Goal: Task Accomplishment & Management: Manage account settings

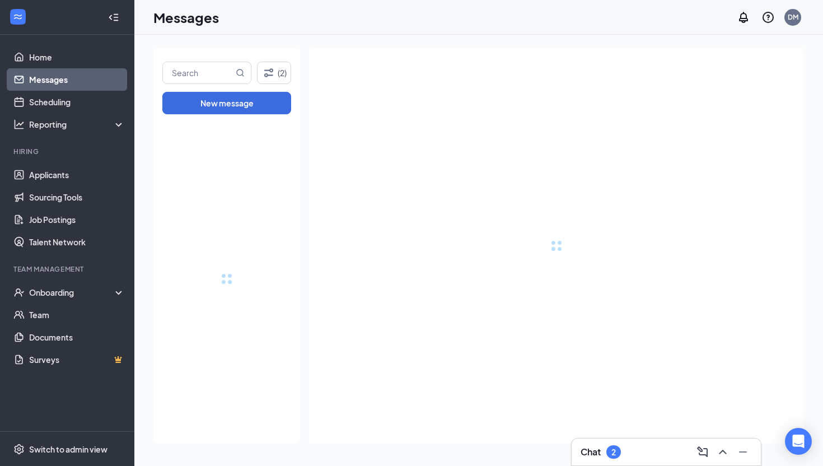
click at [649, 450] on div "Chat 2" at bounding box center [665, 452] width 171 height 18
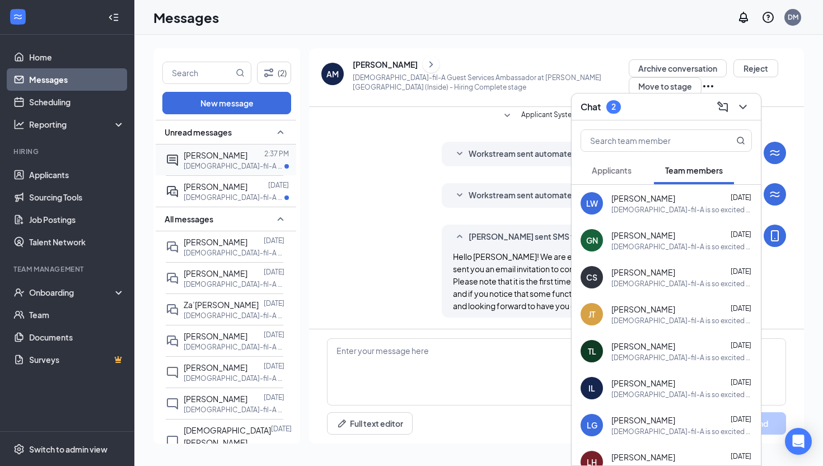
scroll to position [823, 0]
click at [224, 185] on span "[PERSON_NAME]" at bounding box center [216, 186] width 64 height 10
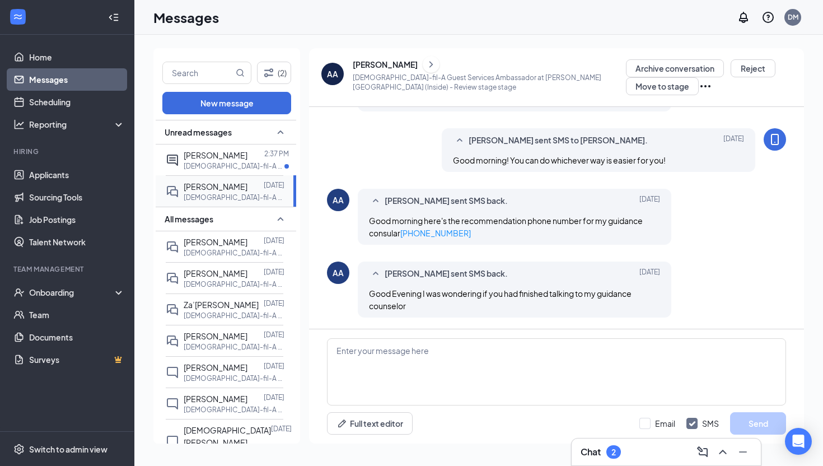
scroll to position [566, 0]
click at [197, 153] on span "[PERSON_NAME]" at bounding box center [216, 155] width 64 height 10
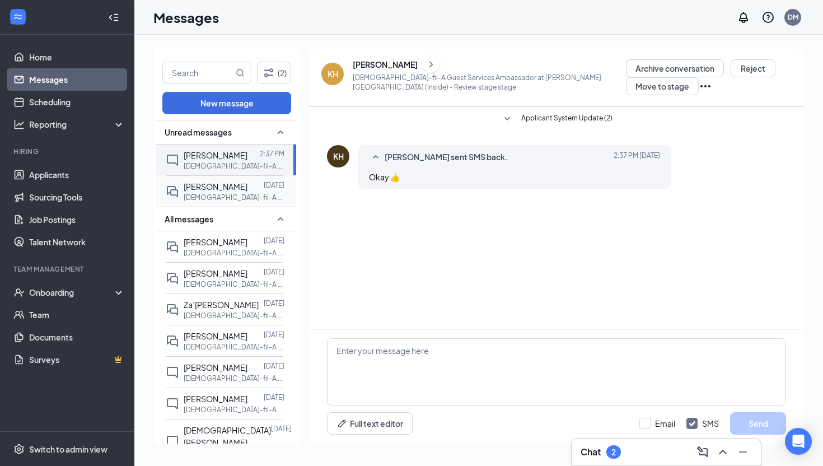
click at [224, 179] on div "[PERSON_NAME] [DATE] [DEMOGRAPHIC_DATA]-fil-A Guest Services Ambassador at [PER…" at bounding box center [225, 190] width 118 height 31
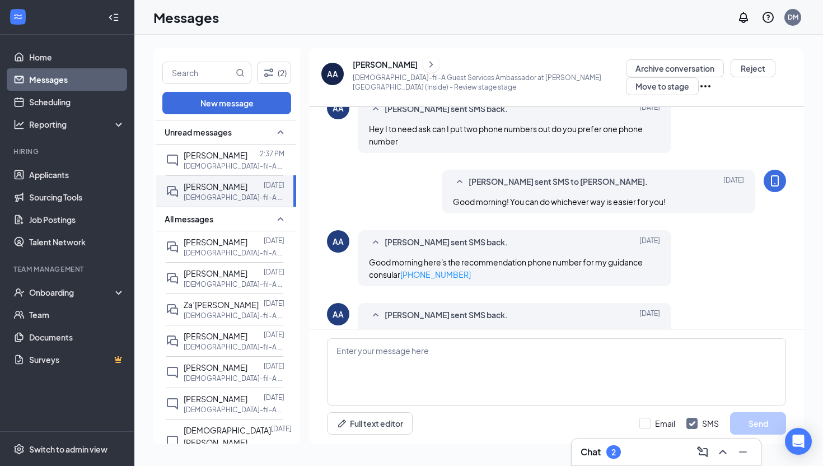
scroll to position [566, 0]
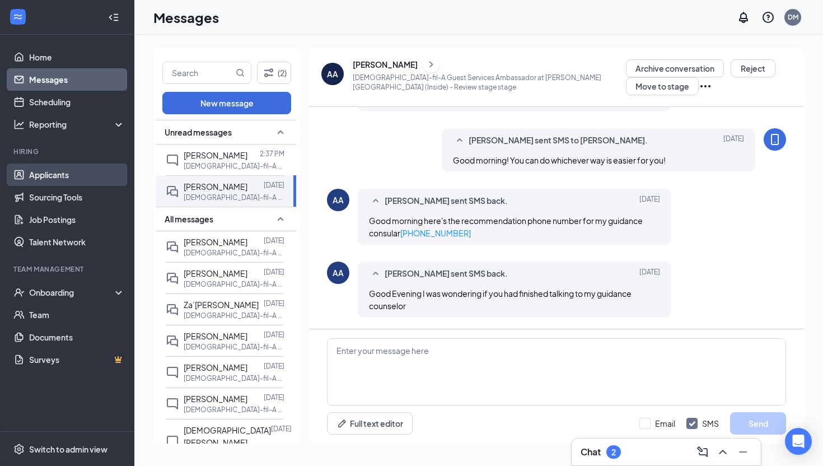
click at [82, 180] on link "Applicants" at bounding box center [77, 174] width 96 height 22
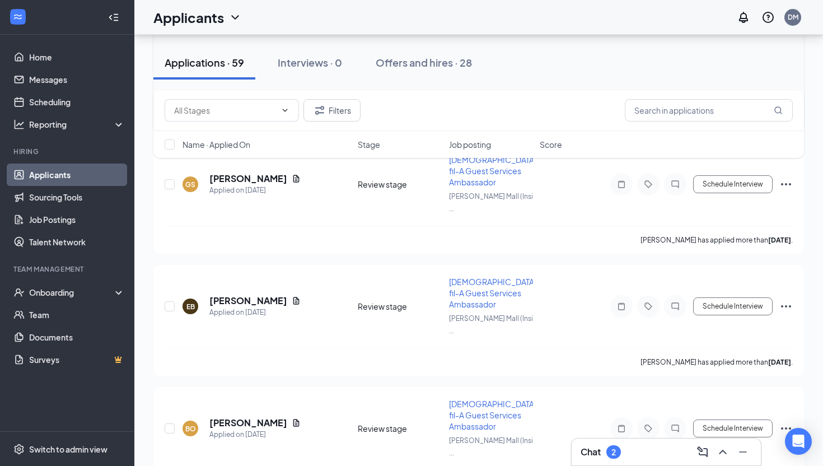
scroll to position [335, 0]
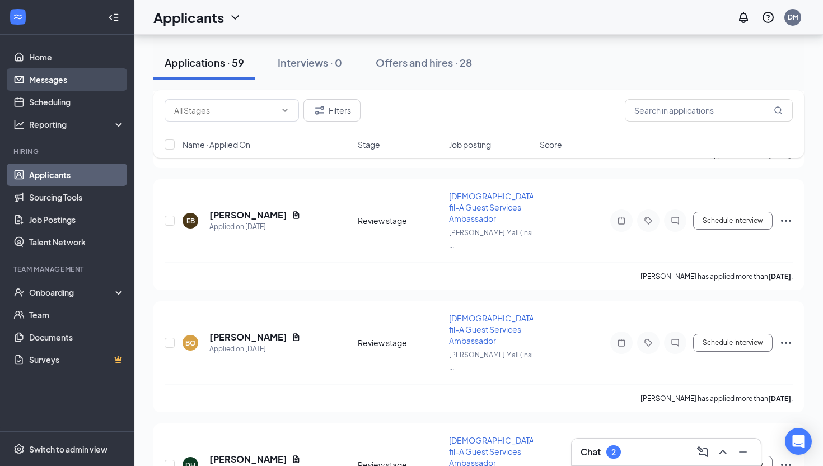
click at [62, 80] on link "Messages" at bounding box center [77, 79] width 96 height 22
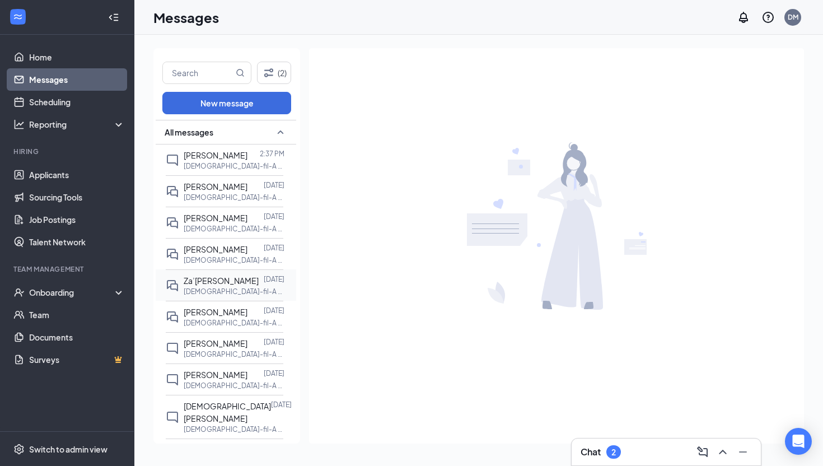
click at [224, 279] on span "Za’[PERSON_NAME]" at bounding box center [221, 280] width 75 height 10
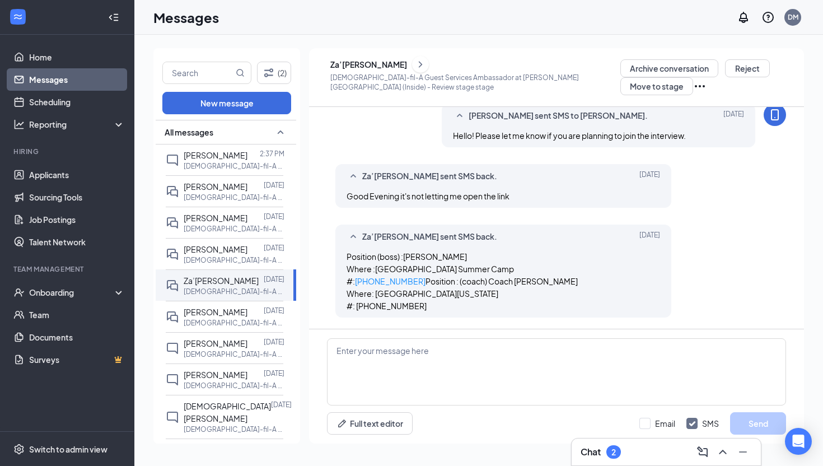
scroll to position [628, 0]
click at [203, 228] on p "[DEMOGRAPHIC_DATA]-fil-A Guest Services Ambassador at [PERSON_NAME][GEOGRAPHIC_…" at bounding box center [234, 229] width 101 height 10
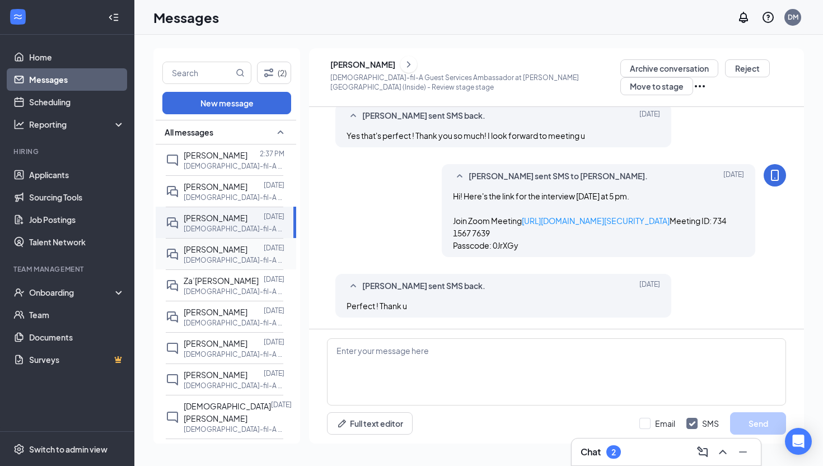
scroll to position [530, 0]
click at [210, 280] on span "Za’[PERSON_NAME]" at bounding box center [221, 280] width 75 height 10
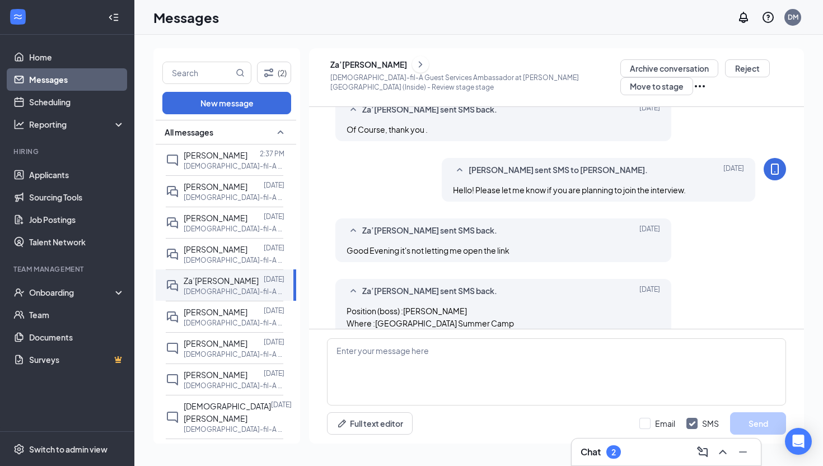
scroll to position [628, 0]
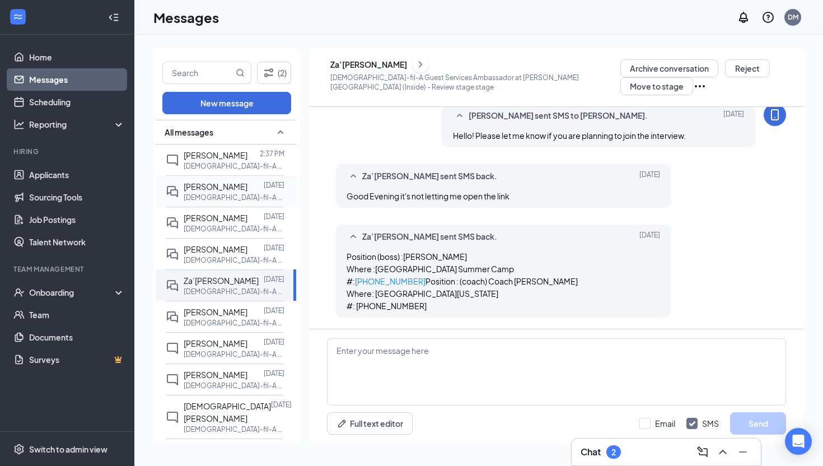
click at [209, 186] on span "[PERSON_NAME]" at bounding box center [216, 186] width 64 height 10
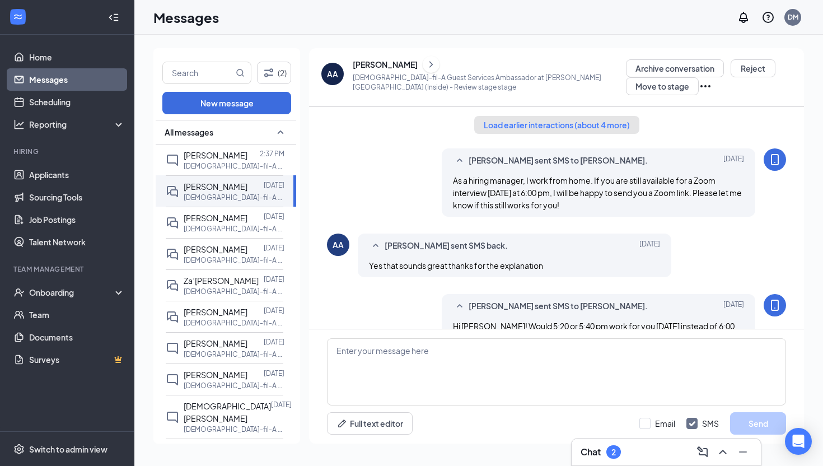
click at [572, 126] on button "Load earlier interactions (about 4 more)" at bounding box center [556, 125] width 165 height 18
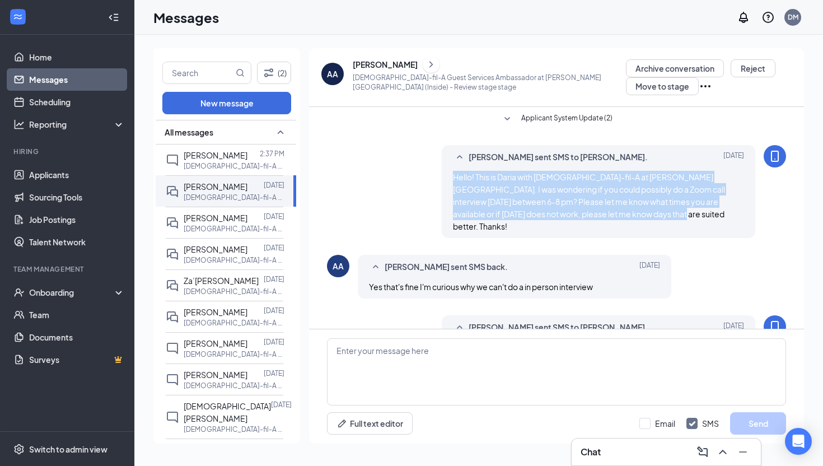
drag, startPoint x: 603, startPoint y: 219, endPoint x: 453, endPoint y: 176, distance: 155.4
click at [453, 176] on div "Hello! This is Daria with [DEMOGRAPHIC_DATA]-fil-A at [PERSON_NAME][GEOGRAPHIC_…" at bounding box center [598, 202] width 291 height 62
copy span "Hello! This is Daria with [DEMOGRAPHIC_DATA]-fil-A at [PERSON_NAME][GEOGRAPHIC_…"
click at [74, 176] on link "Applicants" at bounding box center [77, 174] width 96 height 22
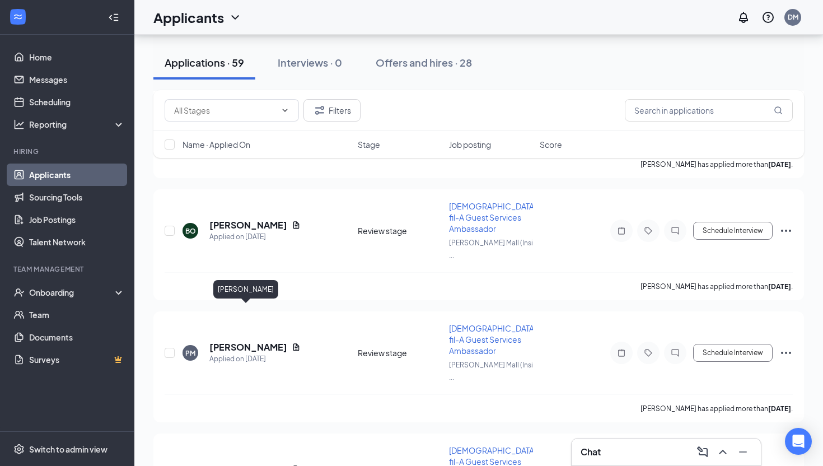
scroll to position [1563, 0]
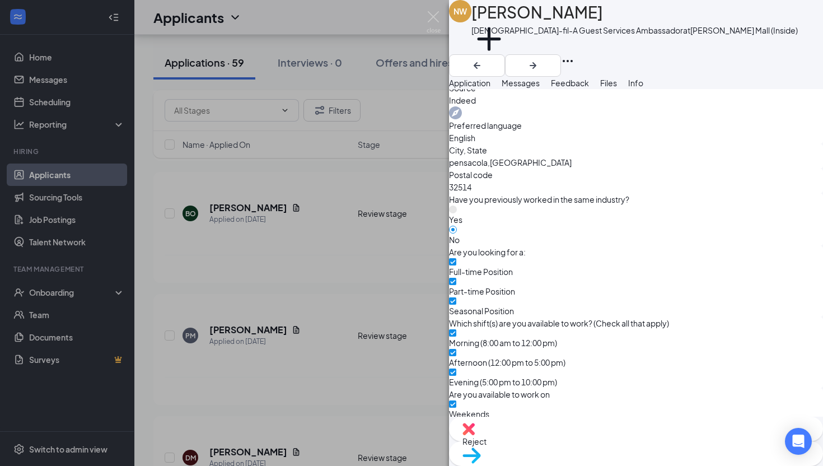
scroll to position [488, 0]
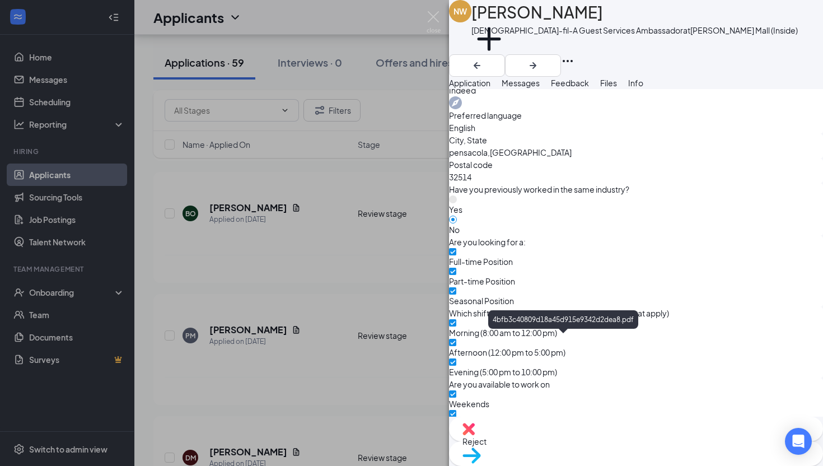
click at [237, 268] on div "NW [PERSON_NAME] [DEMOGRAPHIC_DATA]-fil-A Guest Services Ambassador at [PERSON_…" at bounding box center [411, 233] width 823 height 466
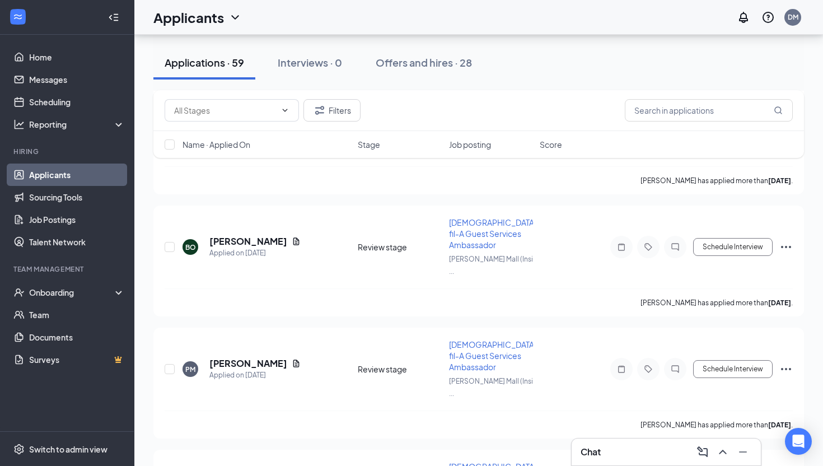
scroll to position [1505, 0]
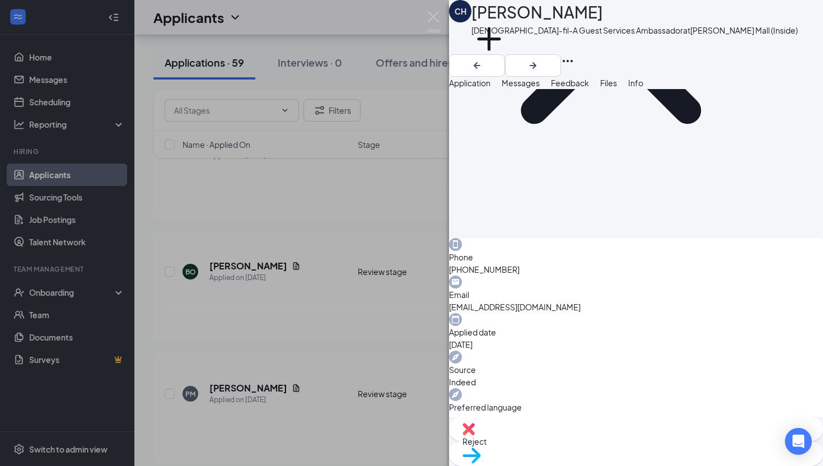
scroll to position [505, 0]
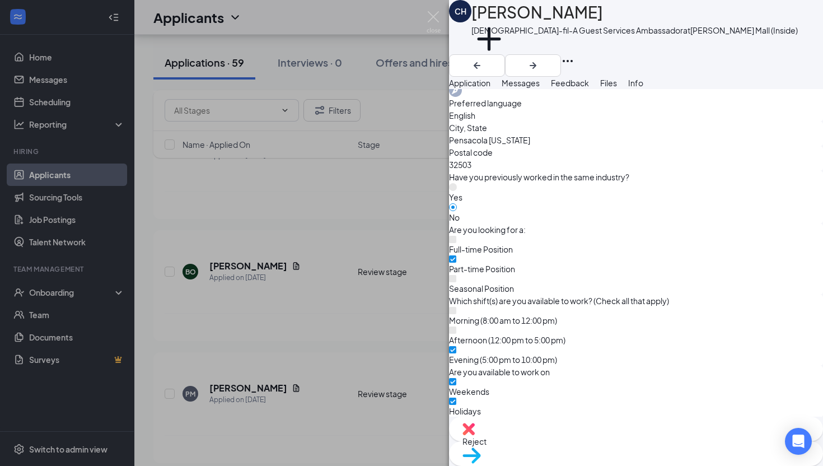
click at [247, 250] on div "CH [PERSON_NAME] [DEMOGRAPHIC_DATA]-fil-A Guest Services Ambassador at [PERSON_…" at bounding box center [411, 233] width 823 height 466
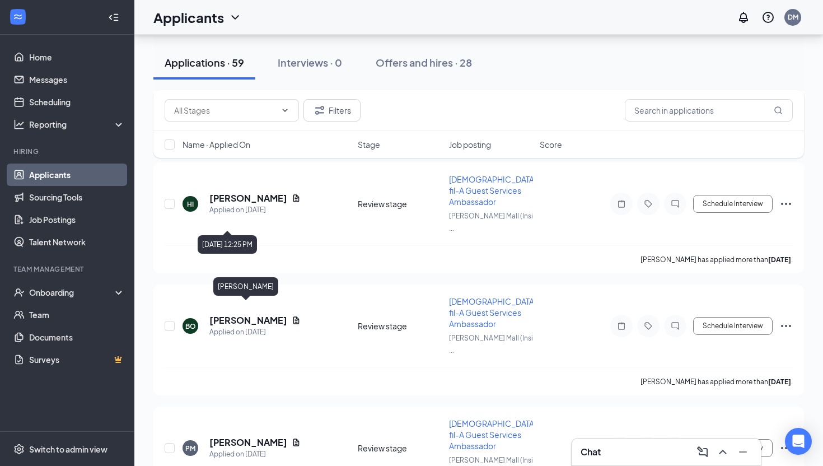
scroll to position [1420, 0]
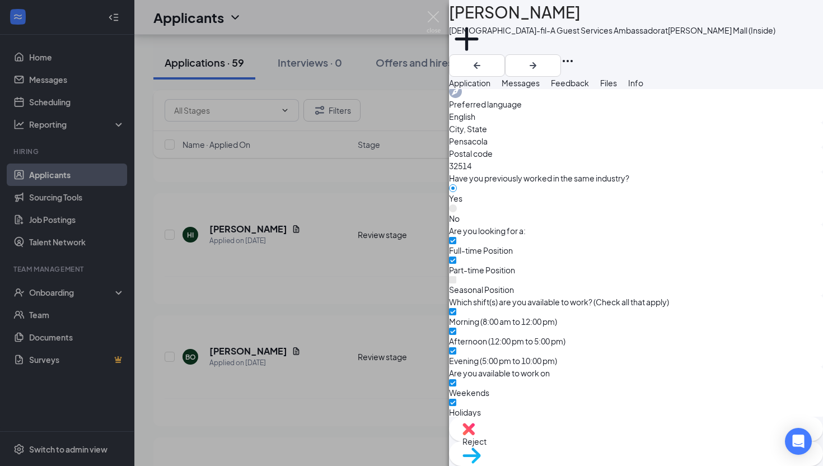
scroll to position [500, 0]
click at [320, 266] on div "DM [PERSON_NAME][DEMOGRAPHIC_DATA]-fil-A Guest Services Ambassador at [PERSON_N…" at bounding box center [411, 233] width 823 height 466
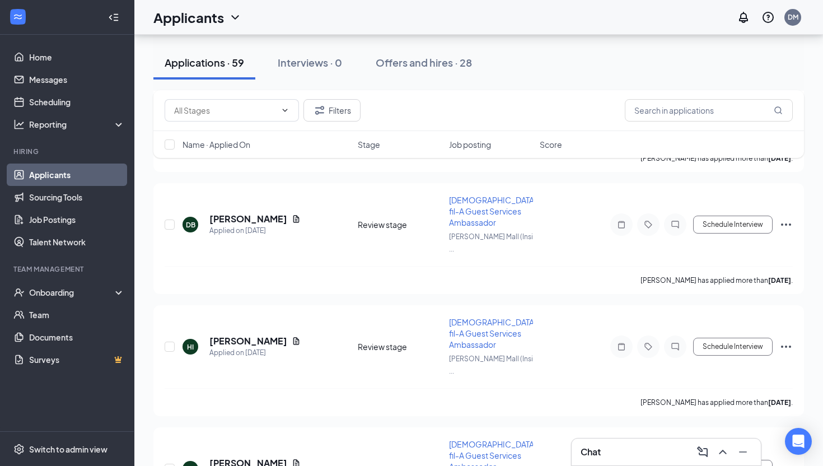
scroll to position [1301, 0]
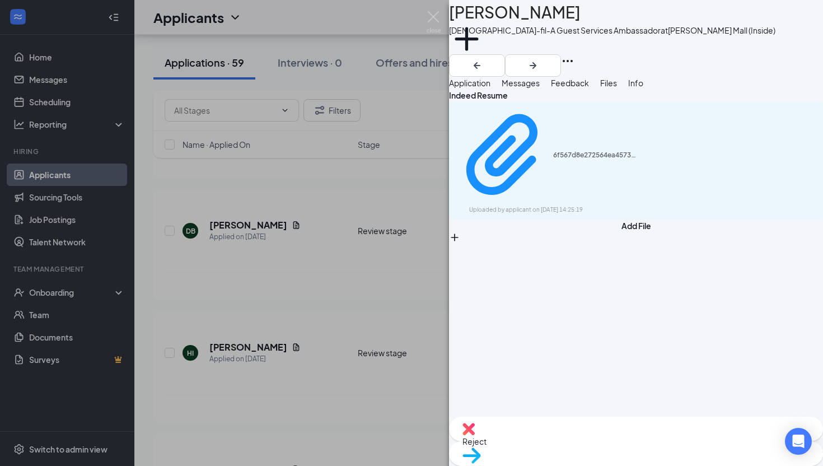
click at [490, 86] on span "Application" at bounding box center [469, 83] width 41 height 10
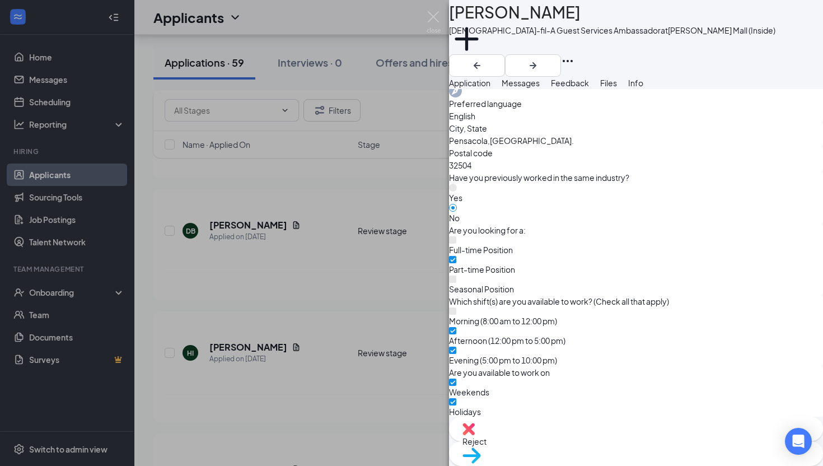
scroll to position [500, 0]
click at [254, 217] on div "PM [PERSON_NAME] [DEMOGRAPHIC_DATA]-fil-A Guest Services Ambassador at [PERSON_…" at bounding box center [411, 233] width 823 height 466
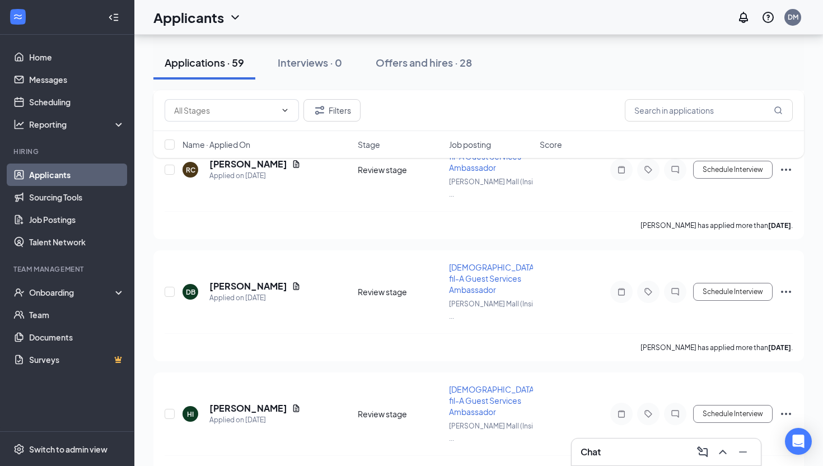
scroll to position [1239, 0]
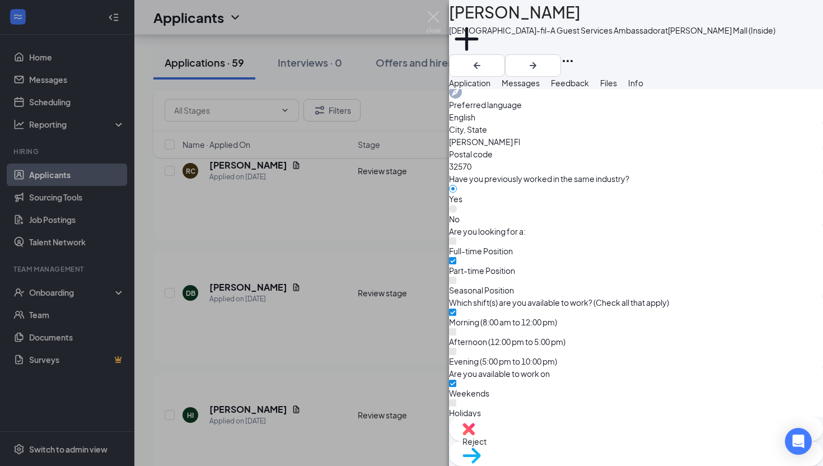
scroll to position [498, 0]
click at [255, 275] on div "[PERSON_NAME][DEMOGRAPHIC_DATA]-fil-A Guest Services Ambassador at [PERSON_NAME…" at bounding box center [411, 233] width 823 height 466
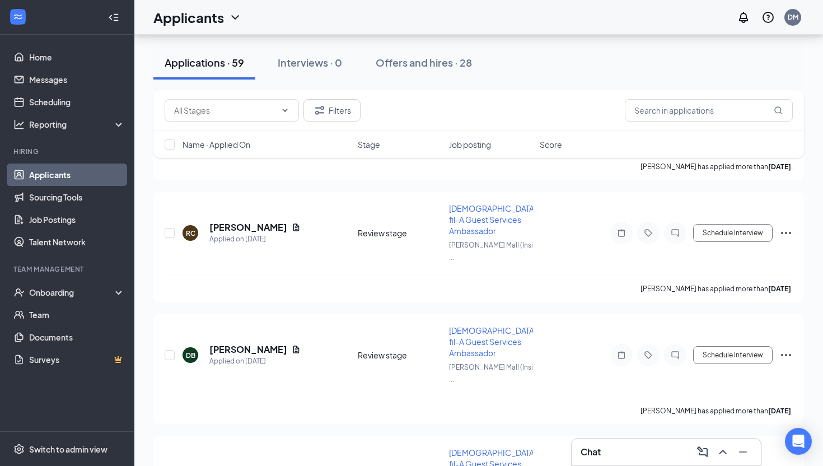
scroll to position [1121, 0]
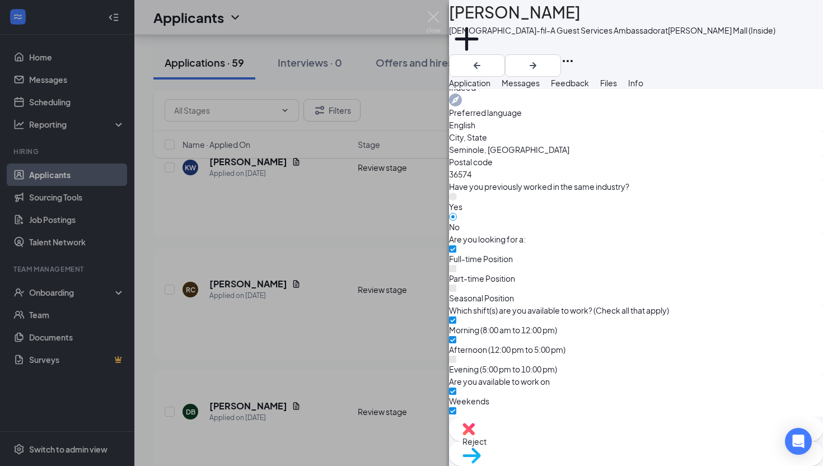
scroll to position [494, 0]
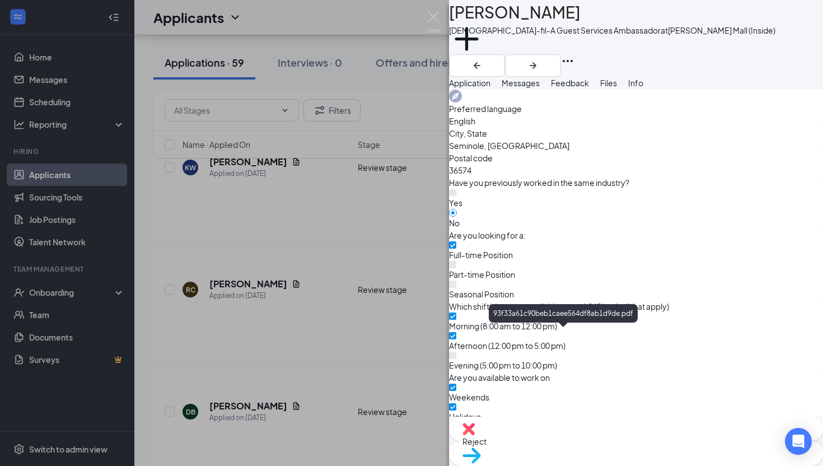
click at [231, 222] on div "HI [PERSON_NAME][DEMOGRAPHIC_DATA]-fil-A Guest Services Ambassador at [PERSON_N…" at bounding box center [411, 233] width 823 height 466
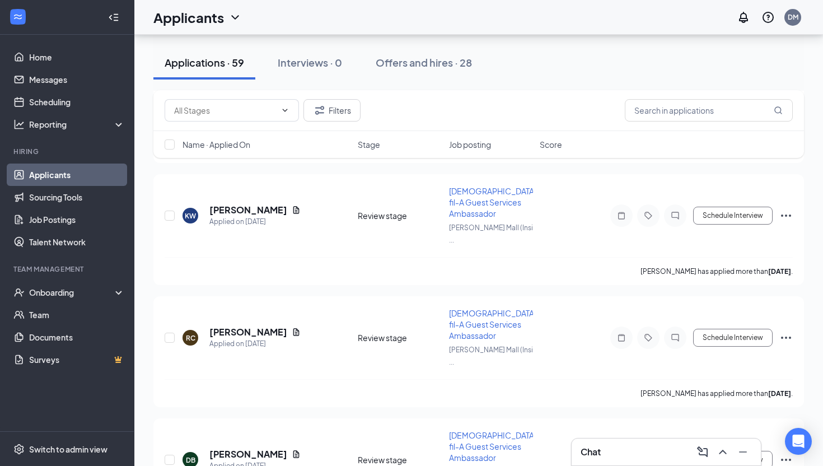
scroll to position [1053, 0]
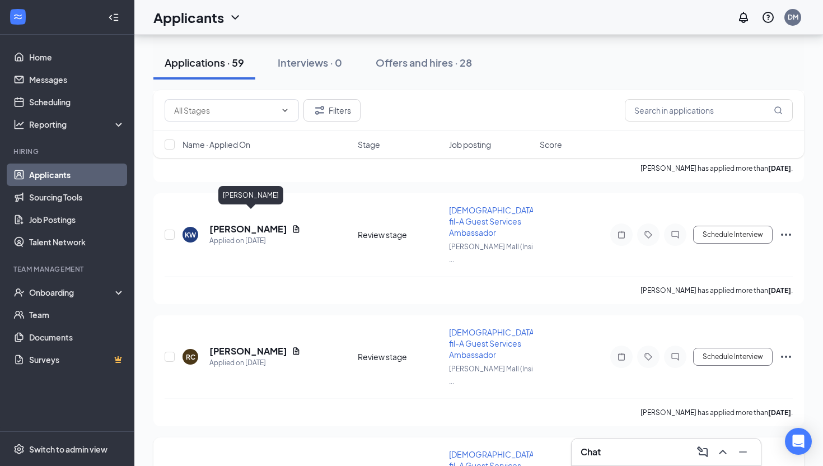
click at [232, 465] on h5 "[PERSON_NAME]" at bounding box center [248, 473] width 78 height 12
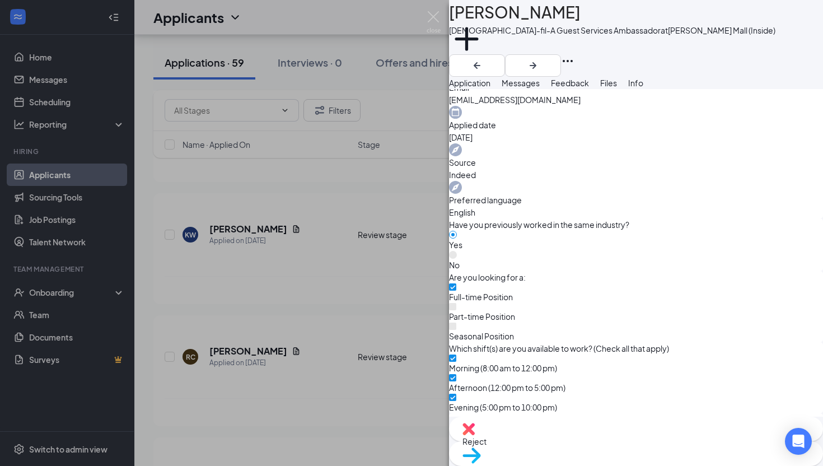
scroll to position [404, 0]
click at [221, 252] on div "DB [PERSON_NAME][DEMOGRAPHIC_DATA]-fil-A Guest Services Ambassador at [PERSON_N…" at bounding box center [411, 233] width 823 height 466
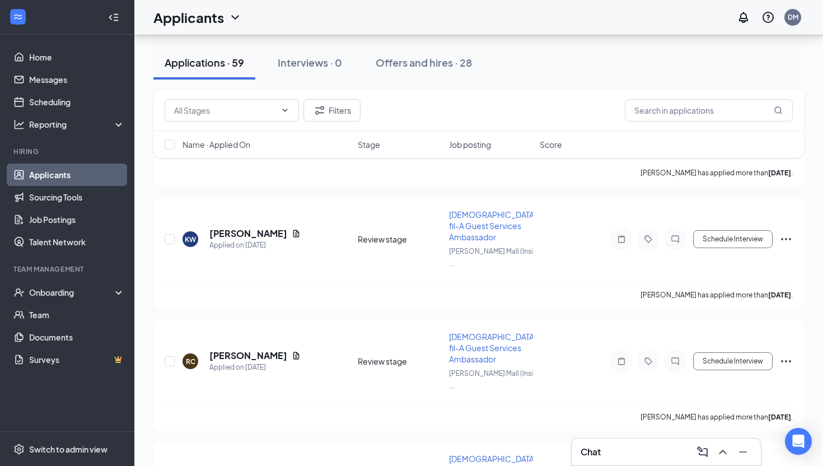
scroll to position [942, 0]
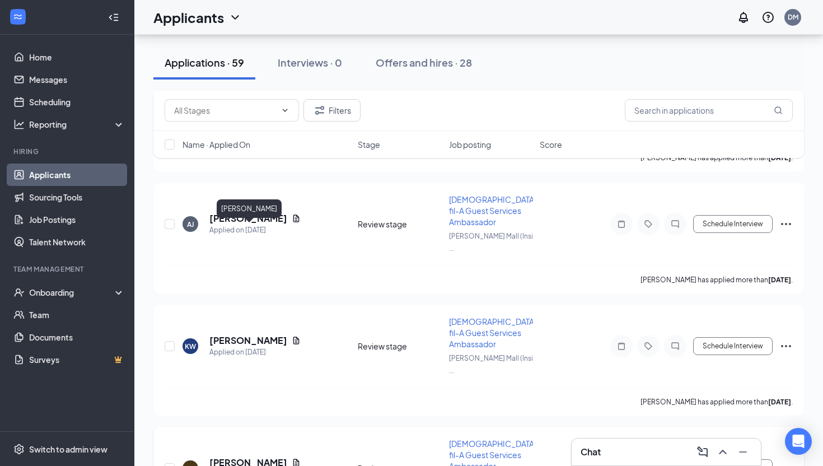
click at [224, 456] on h5 "[PERSON_NAME]" at bounding box center [248, 462] width 78 height 12
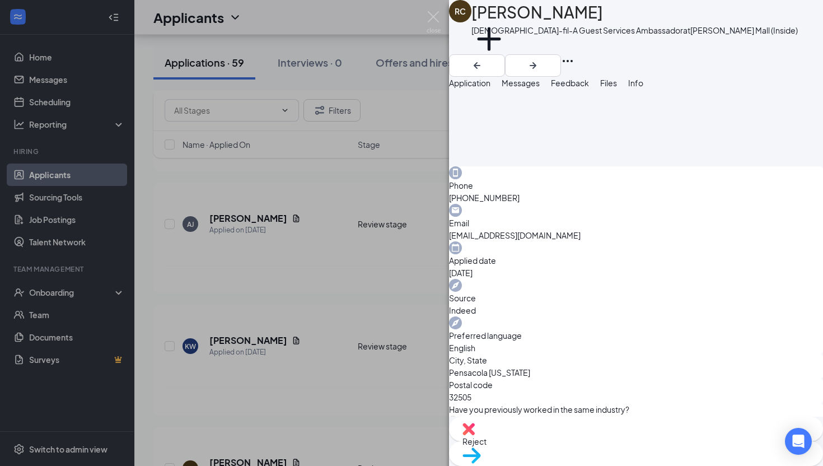
scroll to position [500, 0]
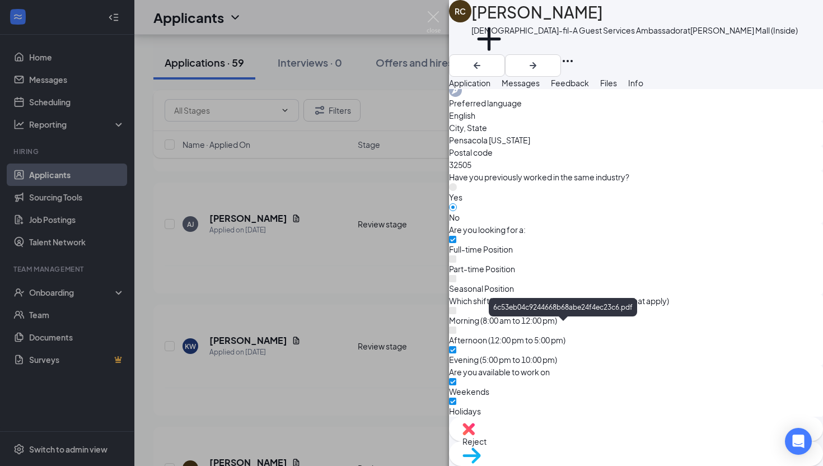
click at [232, 222] on div "[PERSON_NAME] [DEMOGRAPHIC_DATA]-fil-A Guest Services Ambassador at [PERSON_NAM…" at bounding box center [411, 233] width 823 height 466
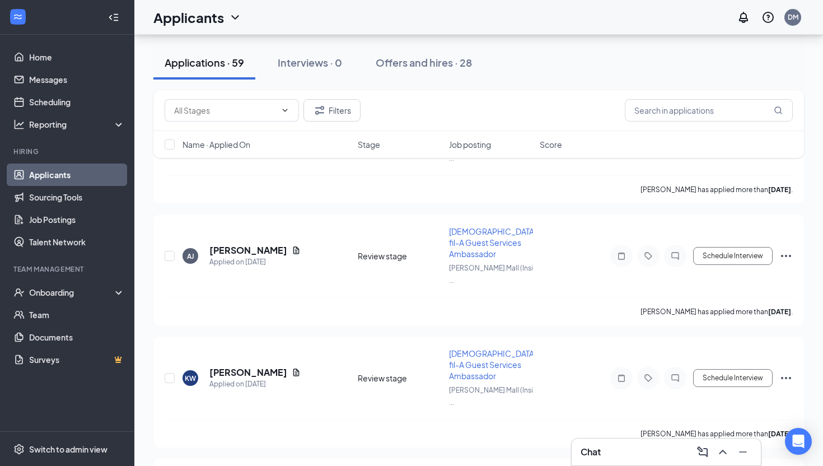
scroll to position [850, 0]
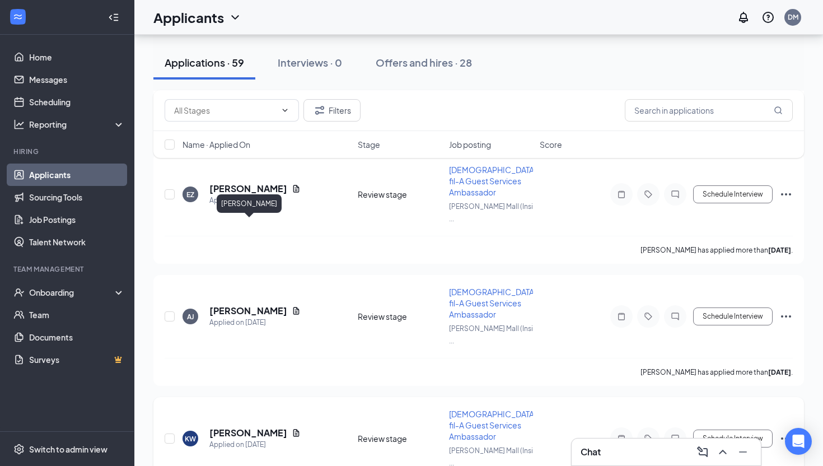
click at [222, 427] on h5 "[PERSON_NAME]" at bounding box center [248, 433] width 78 height 12
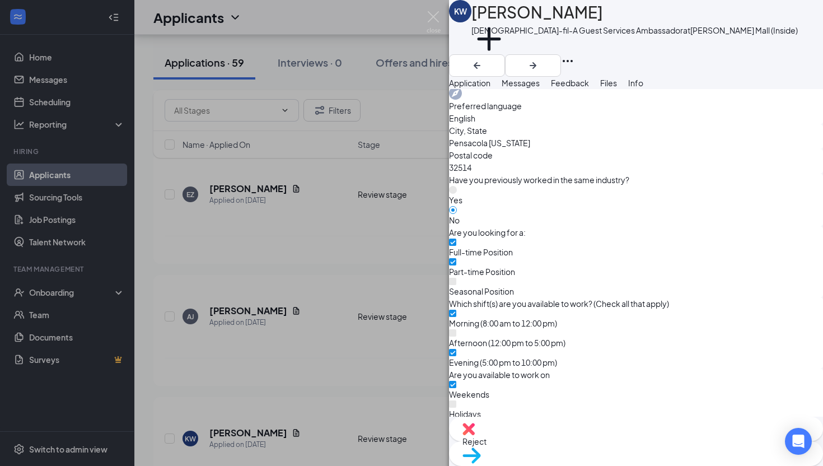
scroll to position [499, 0]
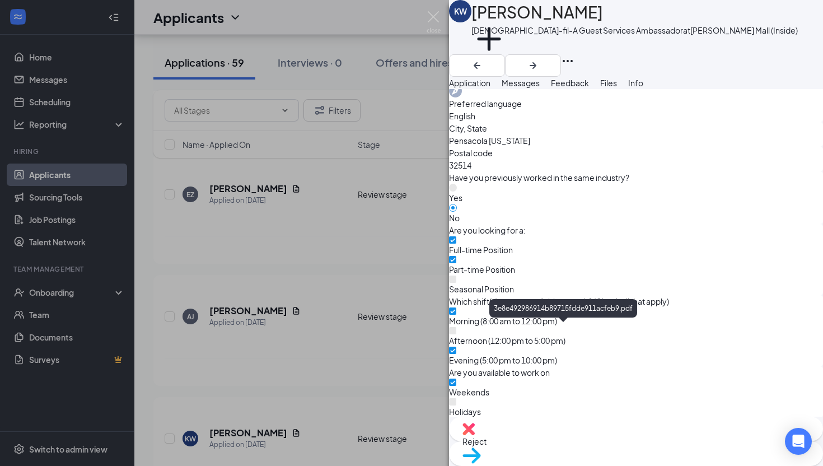
click at [213, 252] on div "KW [PERSON_NAME] [DEMOGRAPHIC_DATA]-fil-A Guest Services Ambassador at [PERSON_…" at bounding box center [411, 233] width 823 height 466
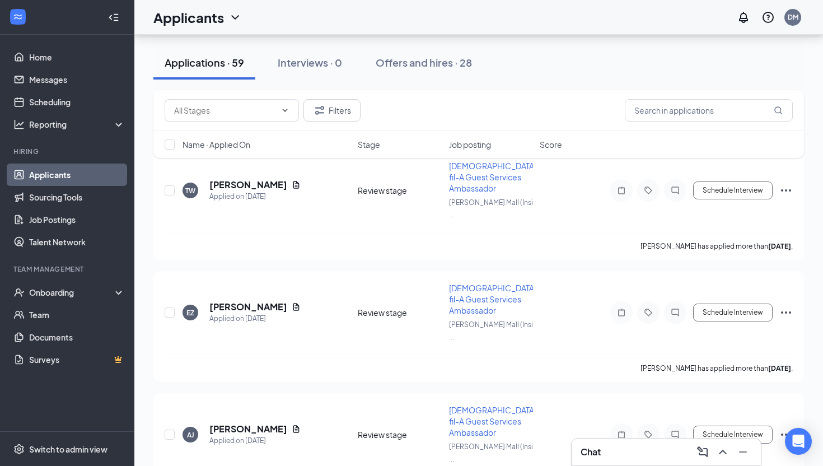
scroll to position [730, 0]
click at [222, 424] on h5 "[PERSON_NAME]" at bounding box center [248, 430] width 78 height 12
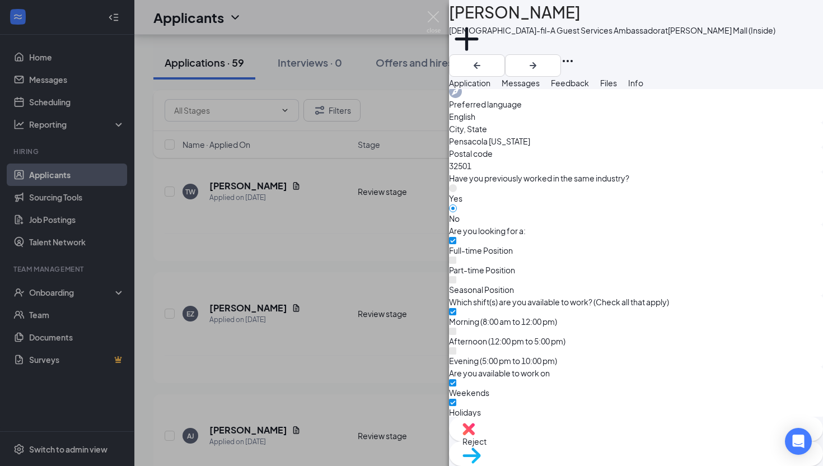
scroll to position [500, 0]
click at [213, 205] on div "[PERSON_NAME] [PERSON_NAME] [DEMOGRAPHIC_DATA]-fil-A Guest Services Ambassador …" at bounding box center [411, 233] width 823 height 466
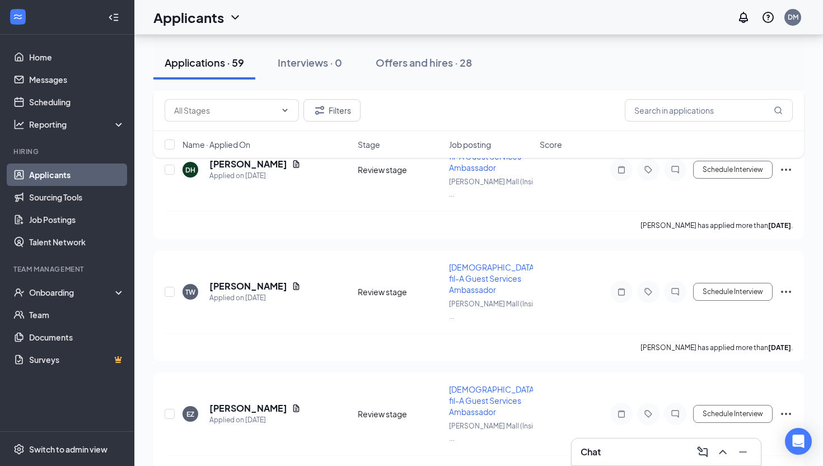
scroll to position [625, 0]
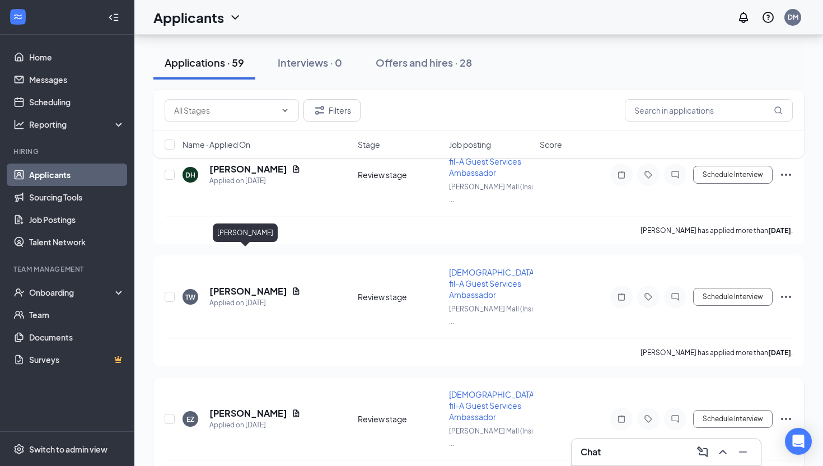
click at [219, 407] on h5 "[PERSON_NAME]" at bounding box center [248, 413] width 78 height 12
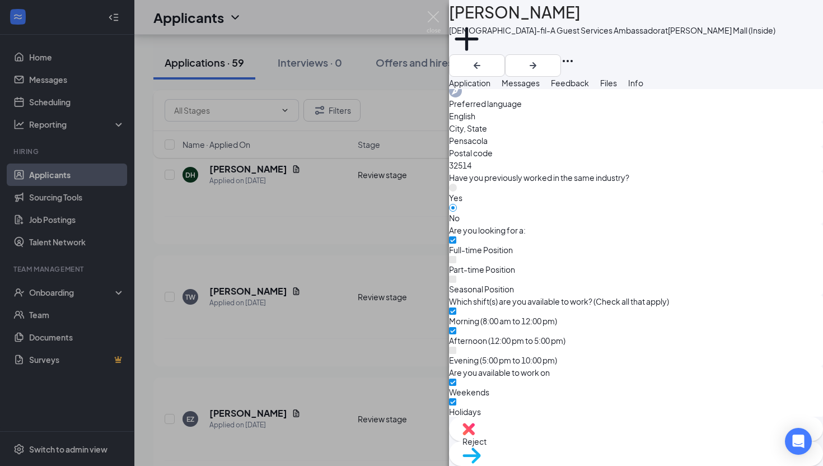
scroll to position [500, 0]
click at [227, 212] on div "EZ [PERSON_NAME] [DEMOGRAPHIC_DATA]-fil-A Guest Services Ambassador at [PERSON_…" at bounding box center [411, 233] width 823 height 466
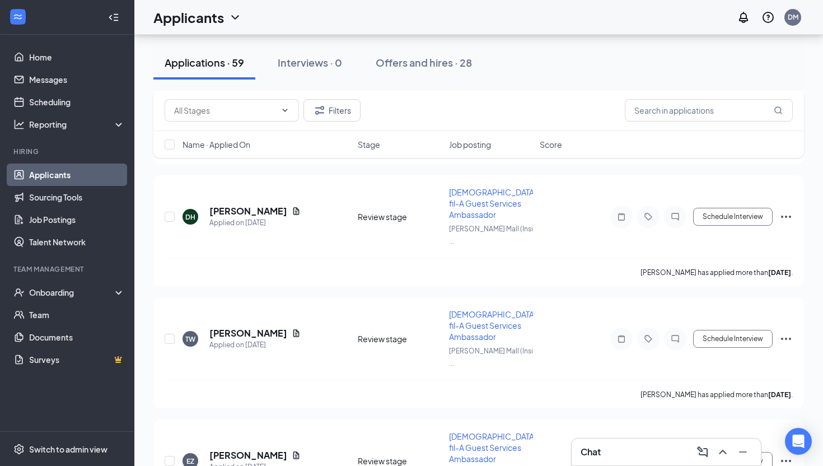
scroll to position [545, 0]
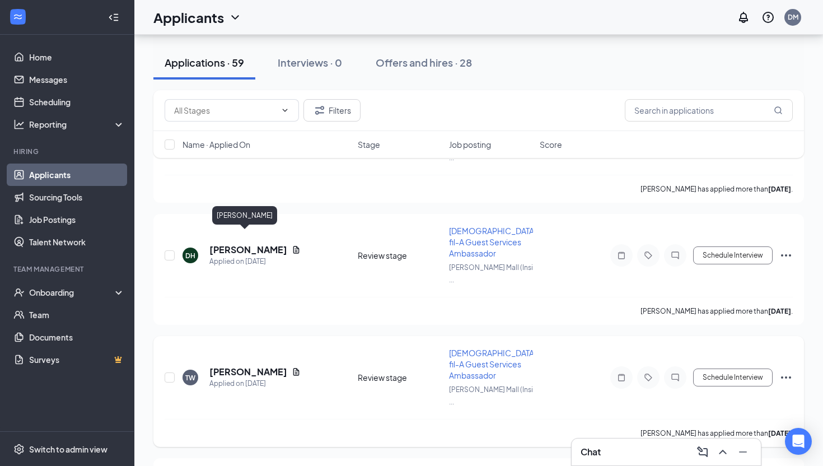
click at [227, 366] on h5 "[PERSON_NAME]" at bounding box center [248, 372] width 78 height 12
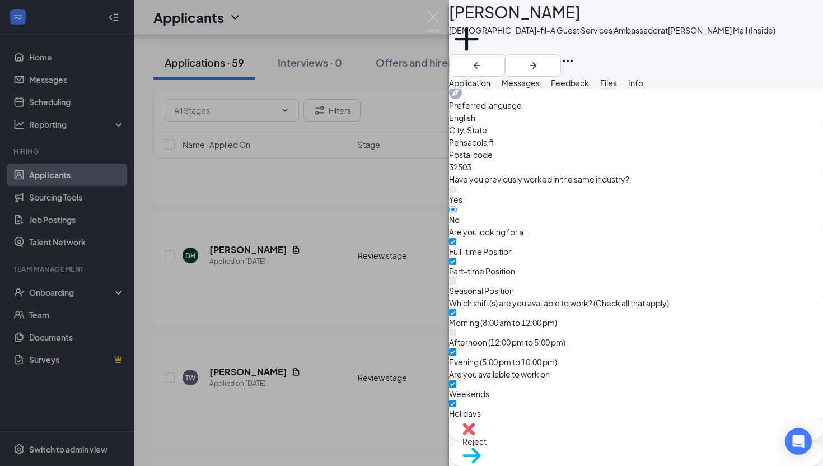
scroll to position [499, 0]
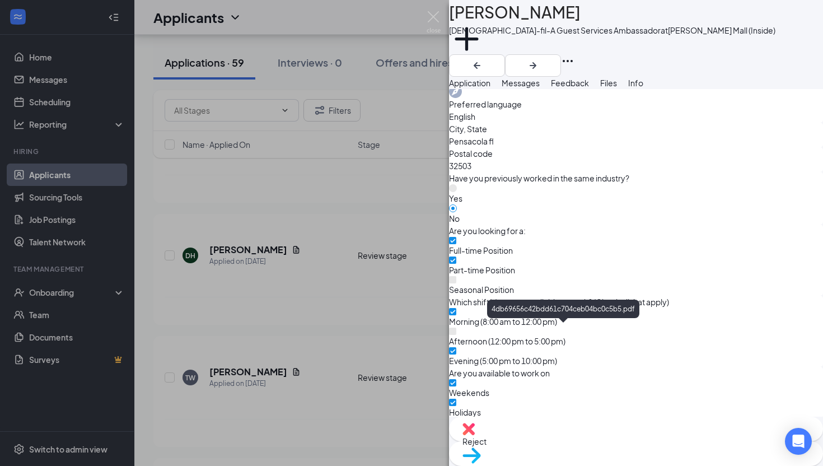
click at [292, 202] on div "TW [PERSON_NAME] [DEMOGRAPHIC_DATA]-fil-A Guest Services Ambassador at [PERSON_…" at bounding box center [411, 233] width 823 height 466
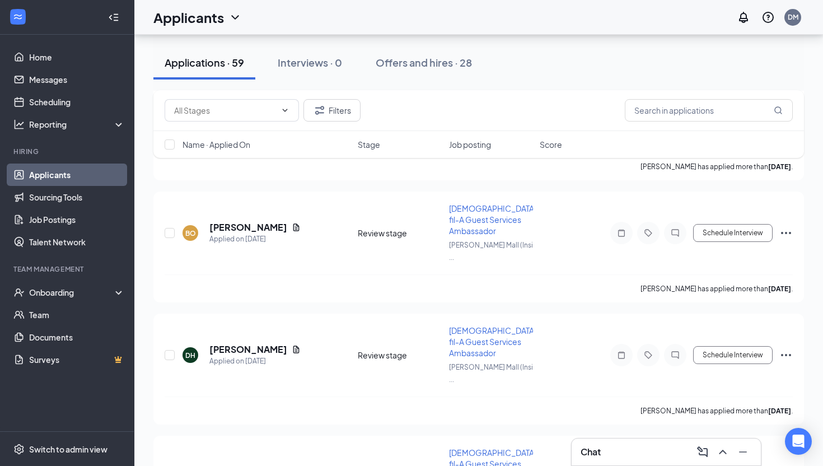
scroll to position [442, 0]
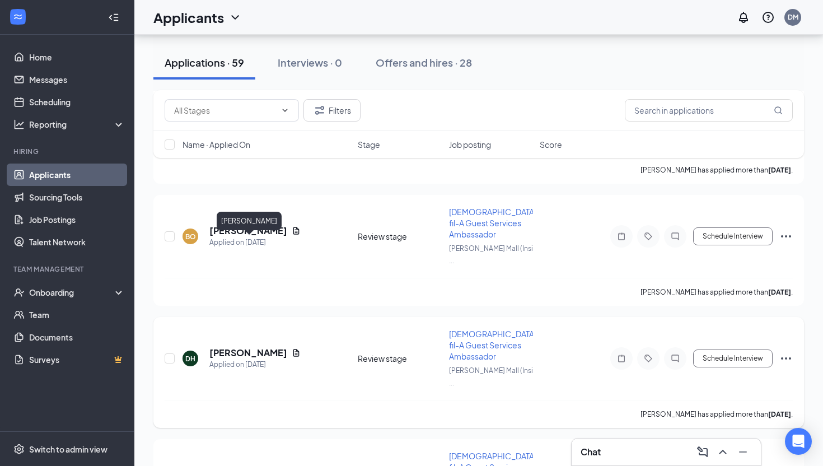
click at [287, 346] on h5 "[PERSON_NAME]" at bounding box center [248, 352] width 78 height 12
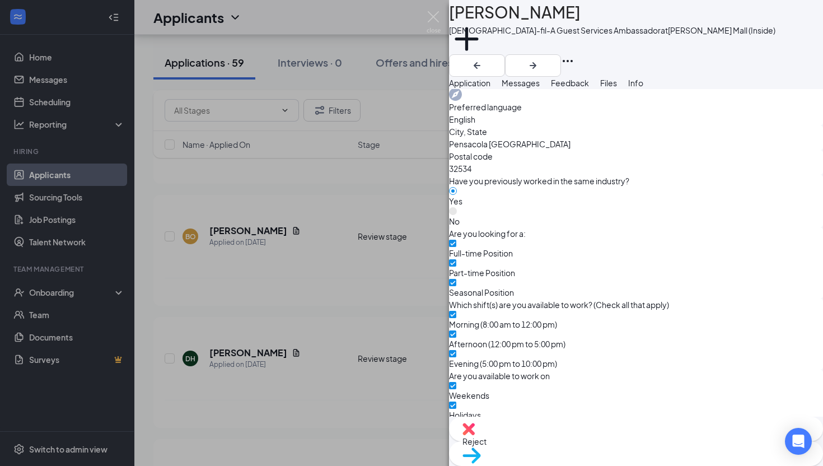
scroll to position [499, 0]
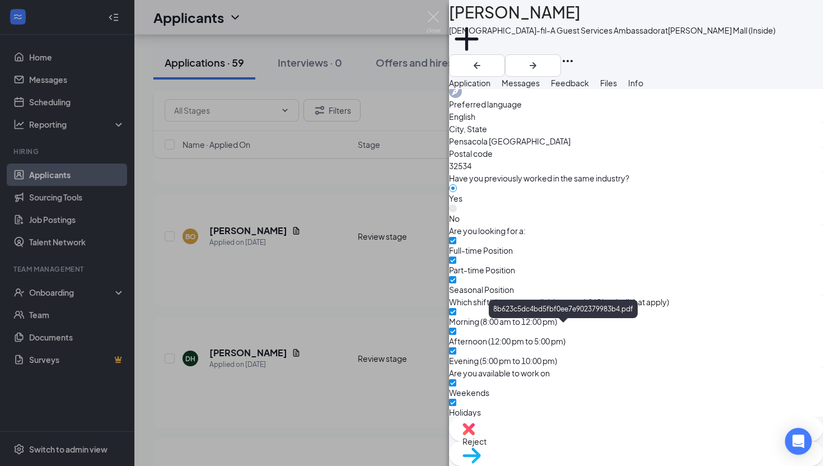
click at [205, 211] on div "DH [PERSON_NAME] [DEMOGRAPHIC_DATA]-fil-A Guest Services Ambassador at [PERSON_…" at bounding box center [411, 233] width 823 height 466
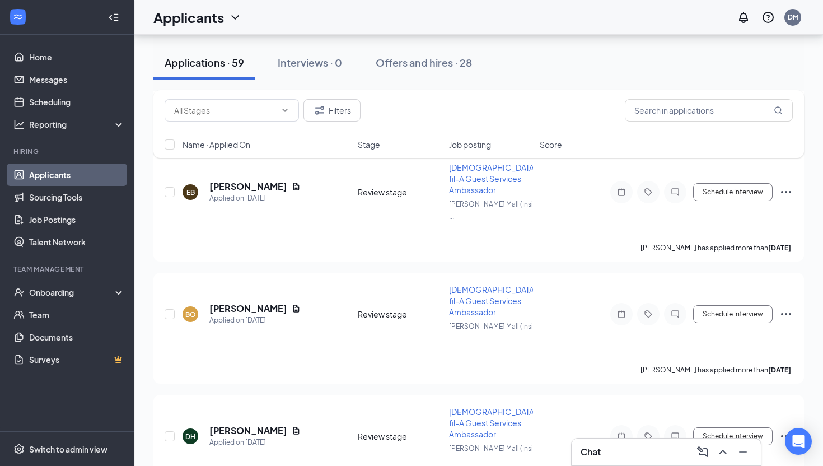
scroll to position [338, 0]
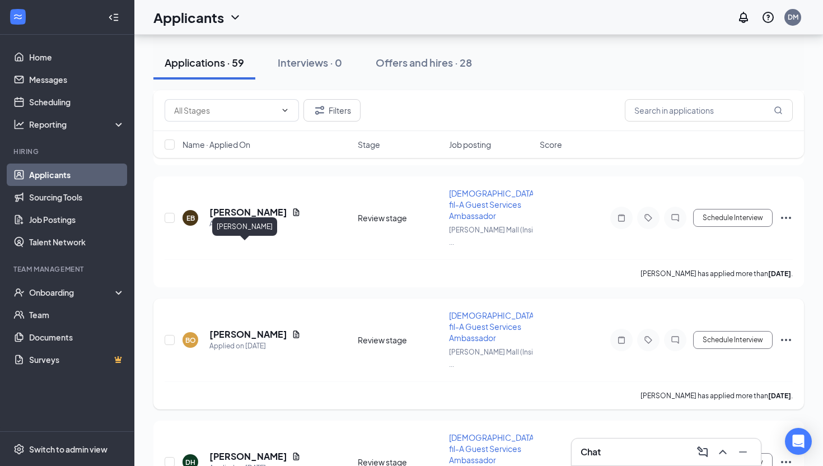
click at [219, 328] on h5 "[PERSON_NAME]" at bounding box center [248, 334] width 78 height 12
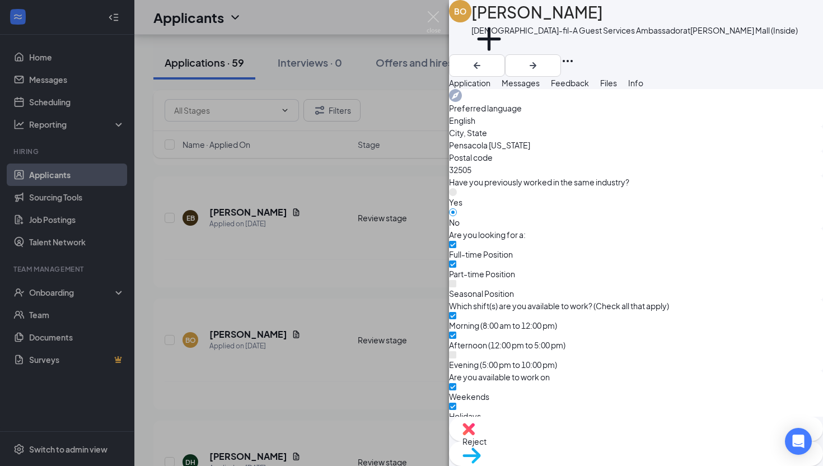
scroll to position [497, 0]
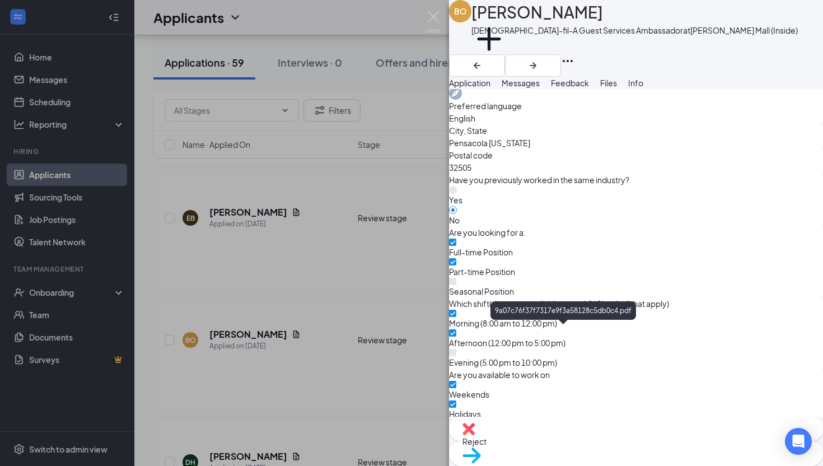
click at [320, 237] on div "[PERSON_NAME][DEMOGRAPHIC_DATA]-fil-A Guest Services Ambassador at [PERSON_NAME…" at bounding box center [411, 233] width 823 height 466
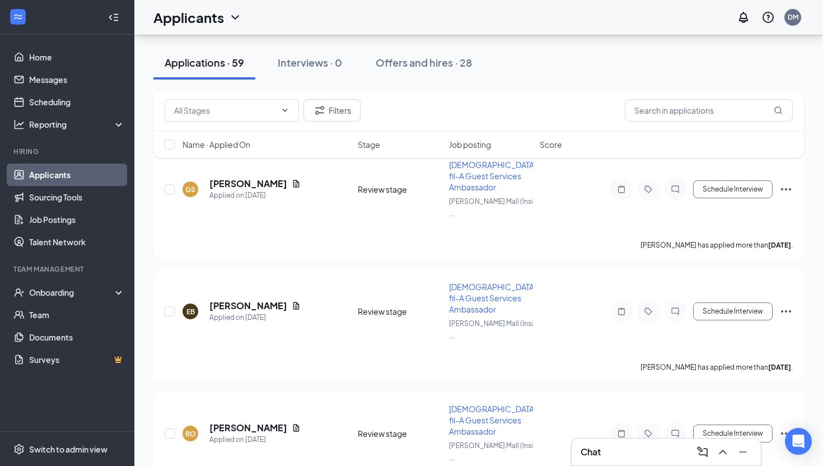
scroll to position [193, 0]
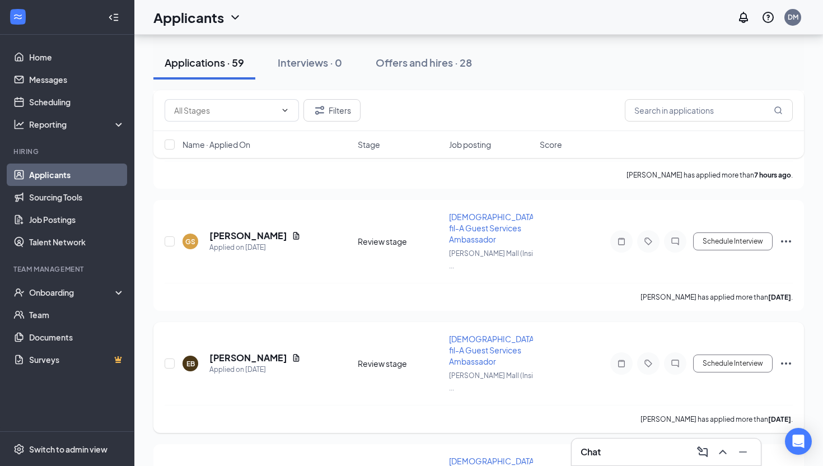
click at [259, 352] on h5 "[PERSON_NAME]" at bounding box center [248, 358] width 78 height 12
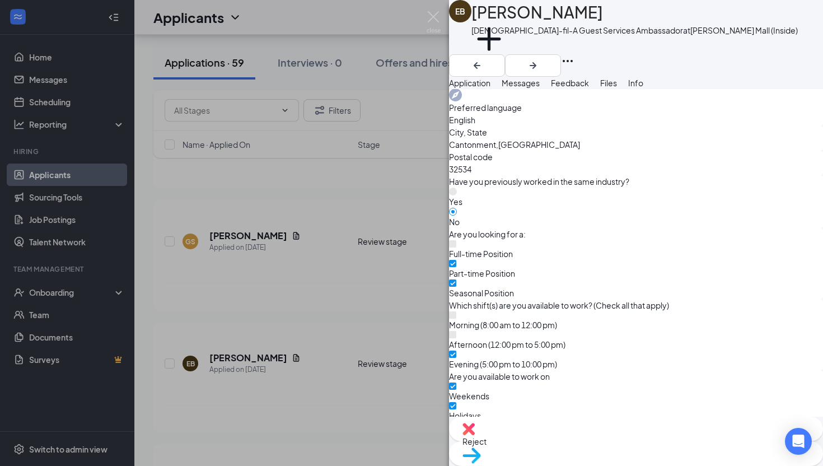
scroll to position [498, 0]
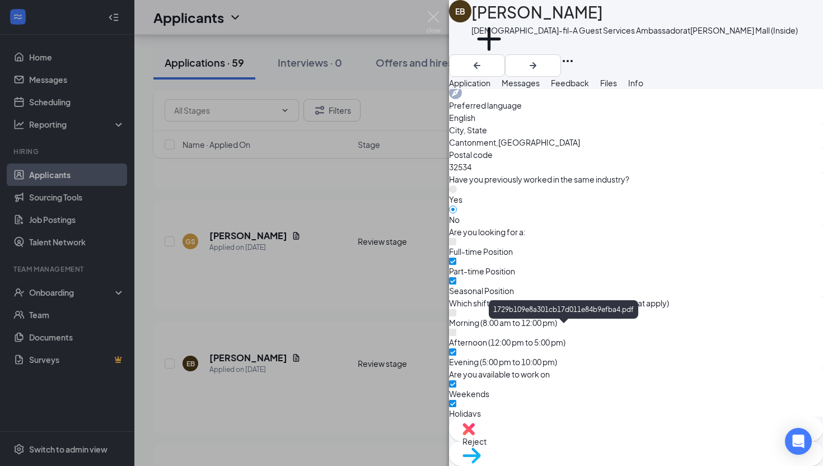
click at [420, 308] on div "EB [PERSON_NAME] [DEMOGRAPHIC_DATA]-fil-A Guest Services Ambassador at [PERSON_…" at bounding box center [411, 233] width 823 height 466
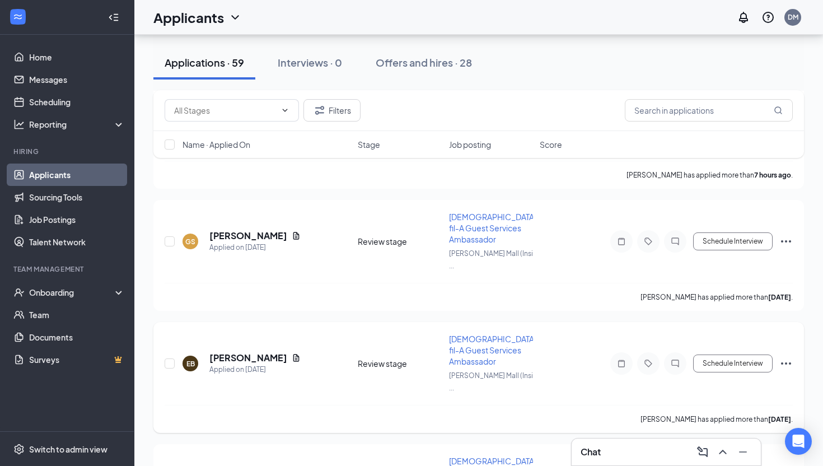
click at [674, 359] on icon "ChatInactive" at bounding box center [674, 363] width 13 height 9
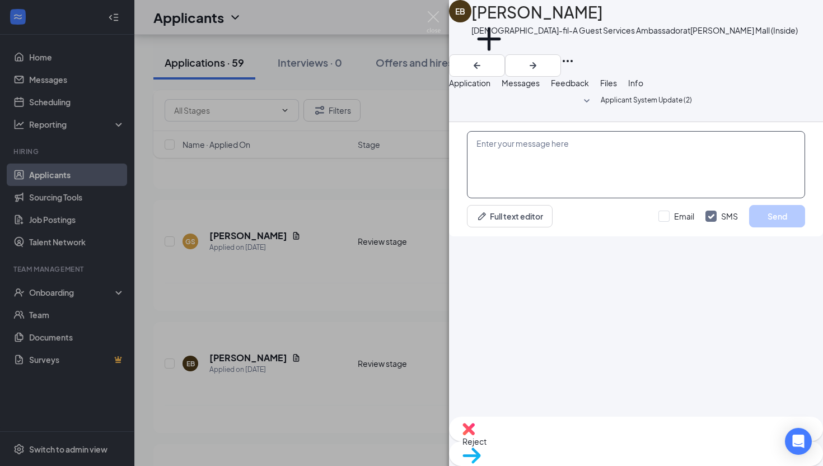
click at [558, 198] on textarea at bounding box center [636, 164] width 338 height 67
paste textarea "[PERSON_NAME]"
type textarea "[PERSON_NAME]"
drag, startPoint x: 566, startPoint y: 334, endPoint x: 451, endPoint y: 327, distance: 114.9
click at [451, 327] on div "Applicant System Update (2) [PERSON_NAME] Full text editor Email SMS Send" at bounding box center [636, 252] width 374 height 327
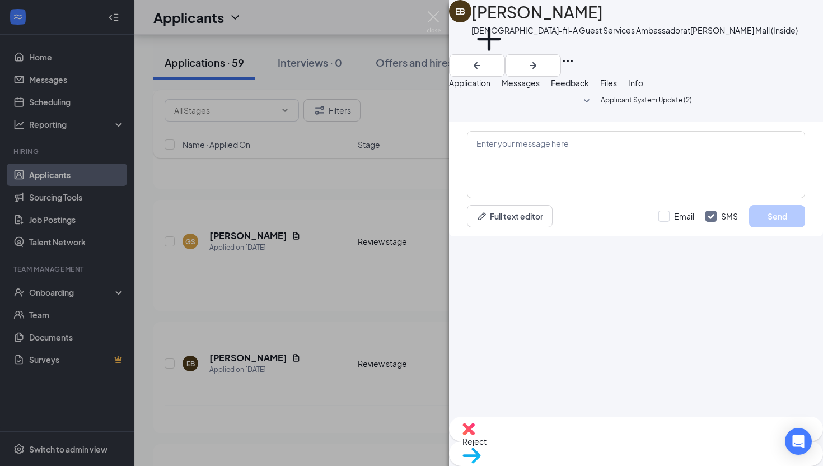
click at [326, 209] on div "EB [PERSON_NAME] [DEMOGRAPHIC_DATA]-fil-A Guest Services Ambassador at [PERSON_…" at bounding box center [411, 233] width 823 height 466
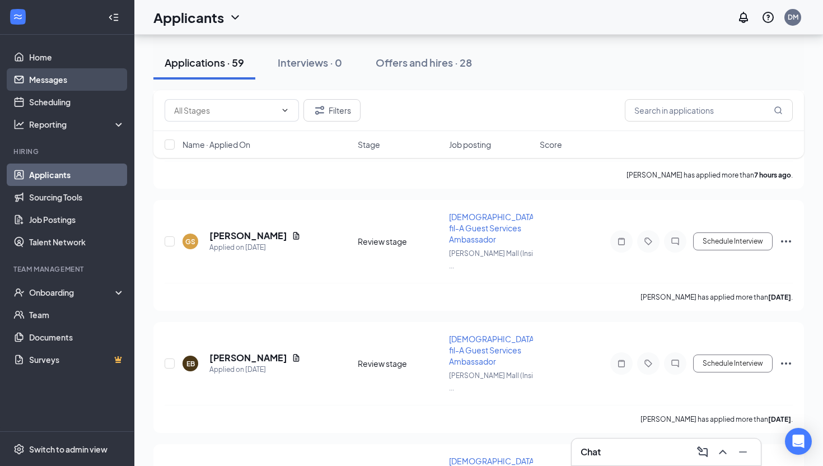
click at [63, 81] on link "Messages" at bounding box center [77, 79] width 96 height 22
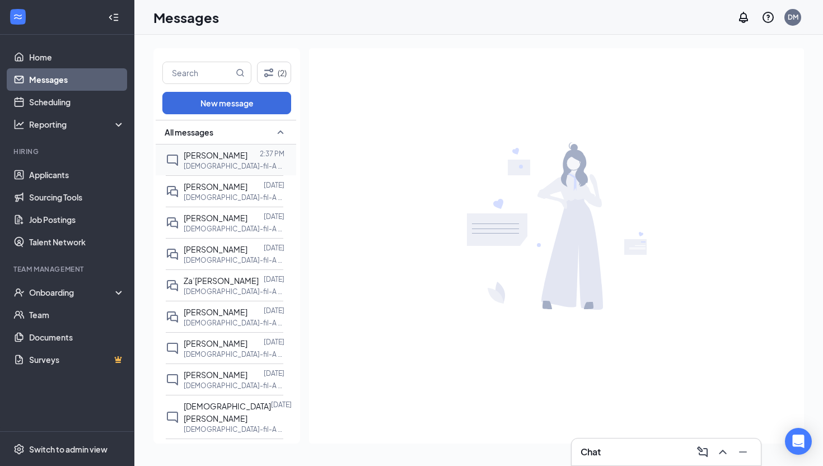
click at [221, 155] on span "[PERSON_NAME]" at bounding box center [216, 155] width 64 height 10
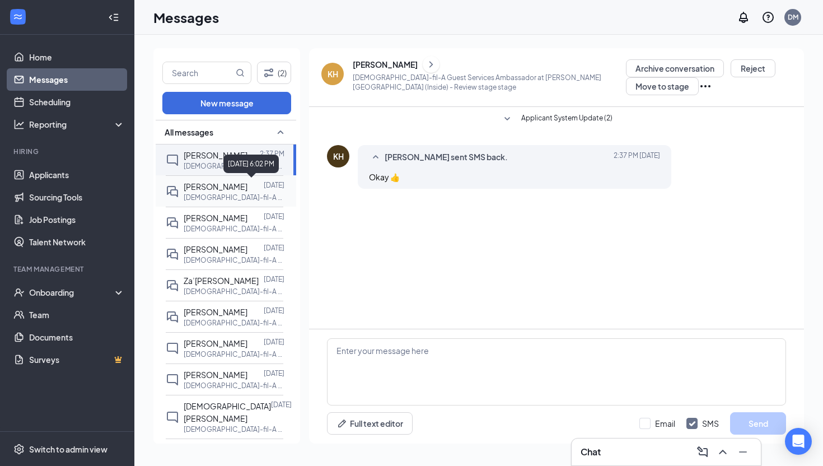
click at [252, 185] on div at bounding box center [255, 186] width 16 height 12
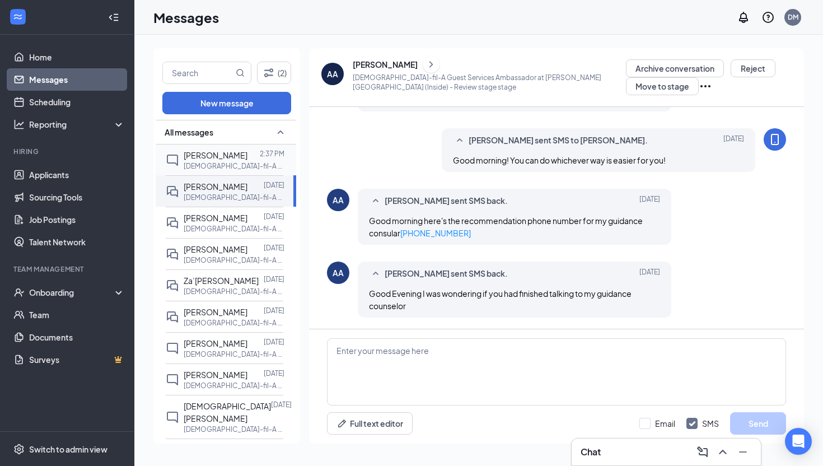
scroll to position [566, 0]
click at [249, 144] on div "[PERSON_NAME] 2:37 PM [DEMOGRAPHIC_DATA]-fil-A Guest Services Ambassador at [PE…" at bounding box center [225, 159] width 118 height 31
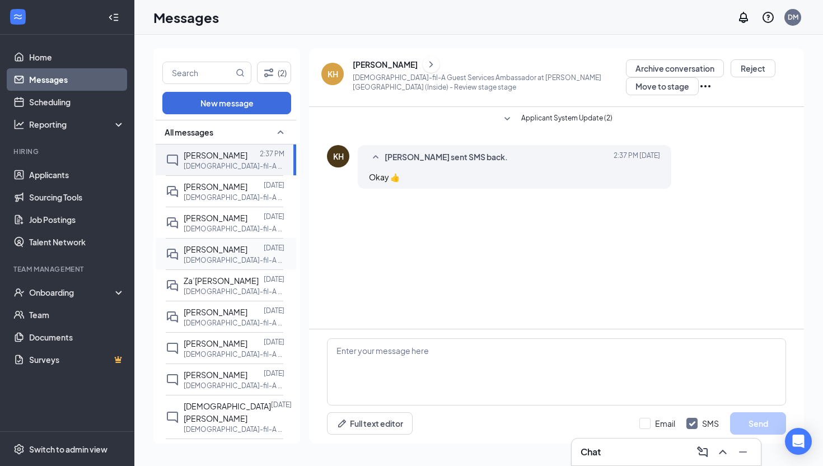
click at [200, 245] on span "[PERSON_NAME]" at bounding box center [216, 249] width 64 height 10
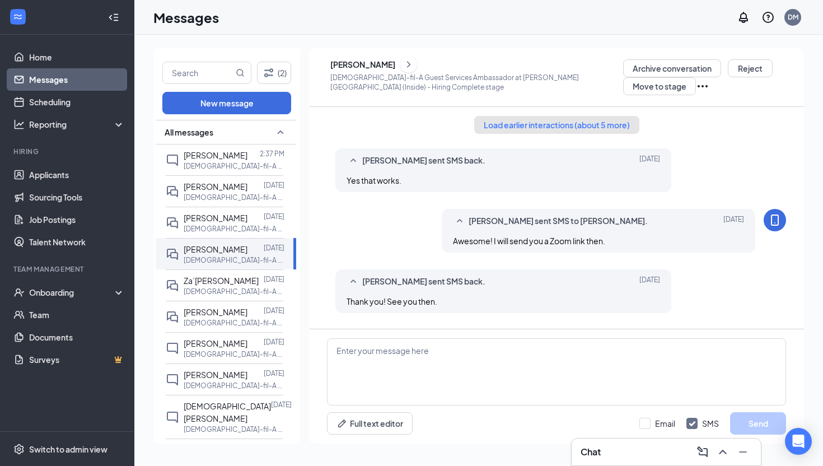
click at [507, 125] on button "Load earlier interactions (about 5 more)" at bounding box center [556, 125] width 165 height 18
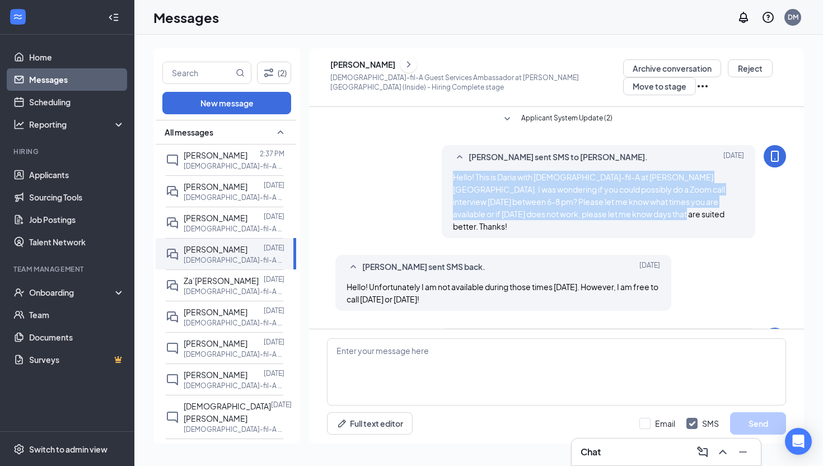
drag, startPoint x: 611, startPoint y: 216, endPoint x: 447, endPoint y: 178, distance: 168.9
click at [447, 178] on div "[PERSON_NAME] sent SMS to [PERSON_NAME]. [DATE] Hello! This is Daria with [DEMO…" at bounding box center [598, 191] width 313 height 93
copy span "Hello! This is Daria with [DEMOGRAPHIC_DATA]-fil-A at [PERSON_NAME][GEOGRAPHIC_…"
click at [65, 168] on link "Applicants" at bounding box center [77, 174] width 96 height 22
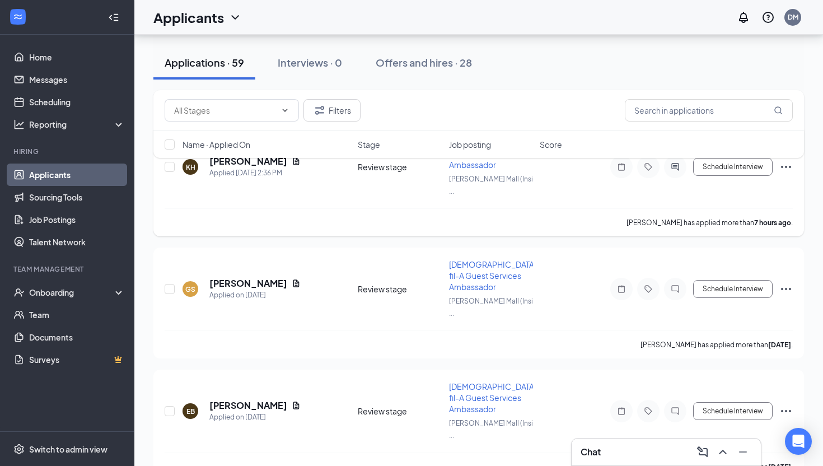
scroll to position [143, 0]
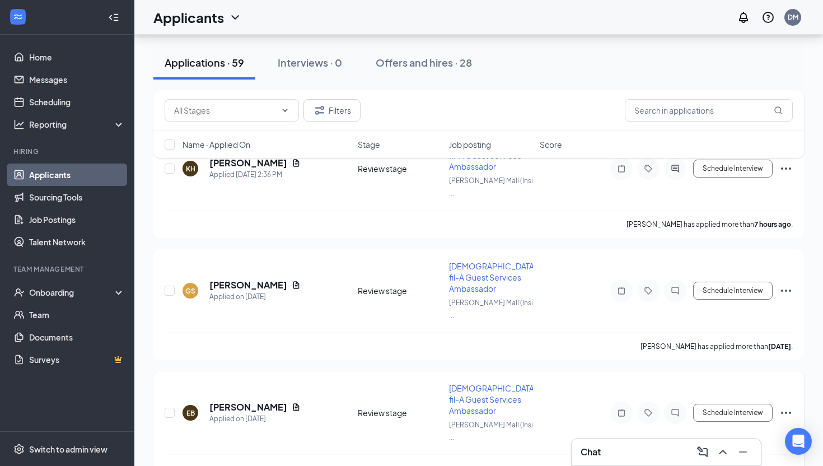
click at [681, 401] on div at bounding box center [675, 412] width 22 height 22
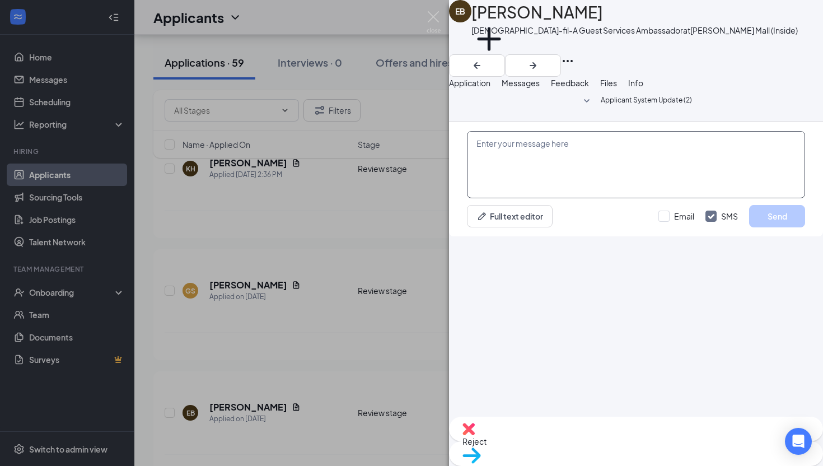
click at [553, 198] on textarea at bounding box center [636, 164] width 338 height 67
paste textarea "Hello! This is Daria with [DEMOGRAPHIC_DATA]-fil-A at [PERSON_NAME][GEOGRAPHIC_…"
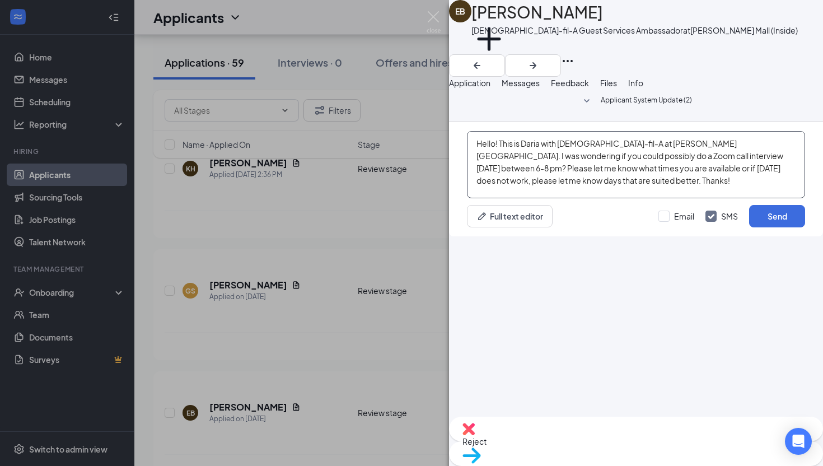
drag, startPoint x: 645, startPoint y: 343, endPoint x: 606, endPoint y: 342, distance: 38.6
click at [606, 198] on textarea "Hello! This is Daria with [DEMOGRAPHIC_DATA]-fil-A at [PERSON_NAME][GEOGRAPHIC_…" at bounding box center [636, 164] width 338 height 67
click at [710, 198] on textarea "Hello! This is Daria with [DEMOGRAPHIC_DATA]-fil-A at [PERSON_NAME][GEOGRAPHIC_…" at bounding box center [636, 164] width 338 height 67
click at [635, 198] on textarea "Hello! This is Daria with [DEMOGRAPHIC_DATA]-fil-A at [PERSON_NAME][GEOGRAPHIC_…" at bounding box center [636, 164] width 338 height 67
click at [644, 198] on textarea "Hello! This is Daria with [DEMOGRAPHIC_DATA]-fil-A at [PERSON_NAME][GEOGRAPHIC_…" at bounding box center [636, 164] width 338 height 67
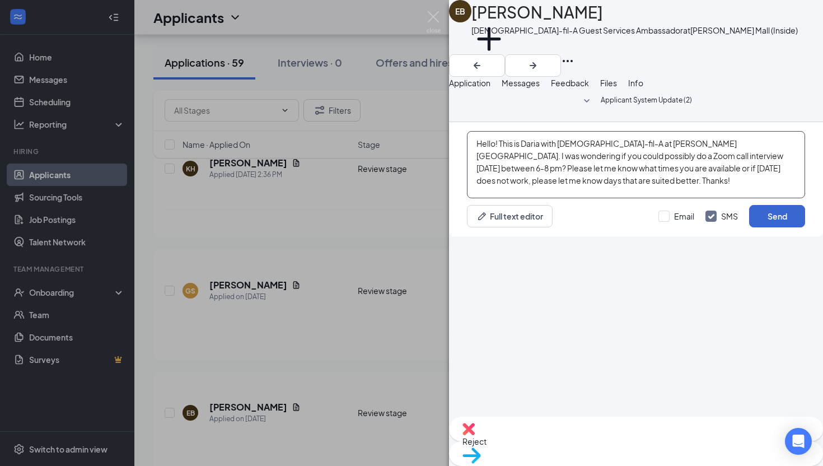
type textarea "Hello! This is Daria with [DEMOGRAPHIC_DATA]-fil-A at [PERSON_NAME][GEOGRAPHIC_…"
click at [769, 227] on button "Send" at bounding box center [777, 216] width 56 height 22
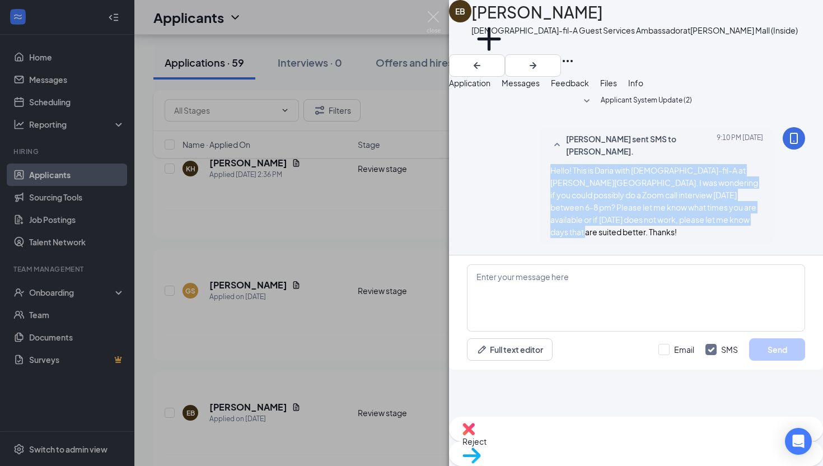
drag, startPoint x: 703, startPoint y: 245, endPoint x: 538, endPoint y: 194, distance: 172.6
click at [539, 194] on div "[PERSON_NAME] sent SMS to [PERSON_NAME]. [DATE] 9:10 PM Hello! This is Daria wi…" at bounding box center [656, 185] width 235 height 116
copy span "Hello! This is Daria with [DEMOGRAPHIC_DATA]-fil-A at [PERSON_NAME][GEOGRAPHIC_…"
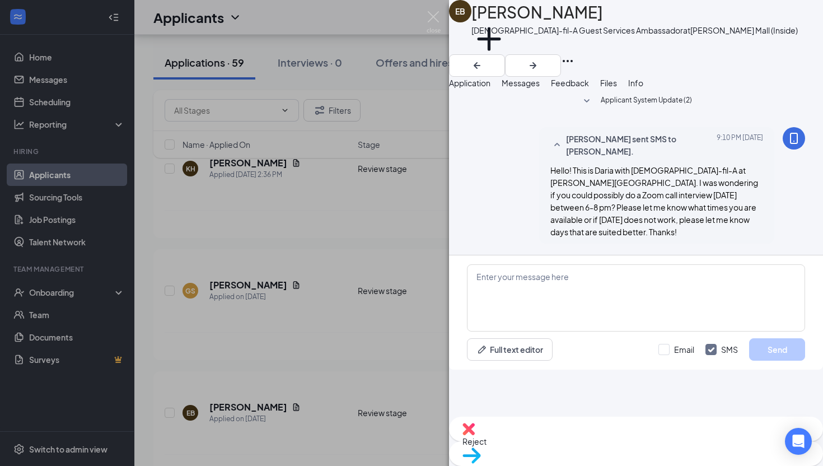
click at [258, 223] on div "EB [PERSON_NAME] [DEMOGRAPHIC_DATA]-fil-A Guest Services Ambassador at [PERSON_…" at bounding box center [411, 233] width 823 height 466
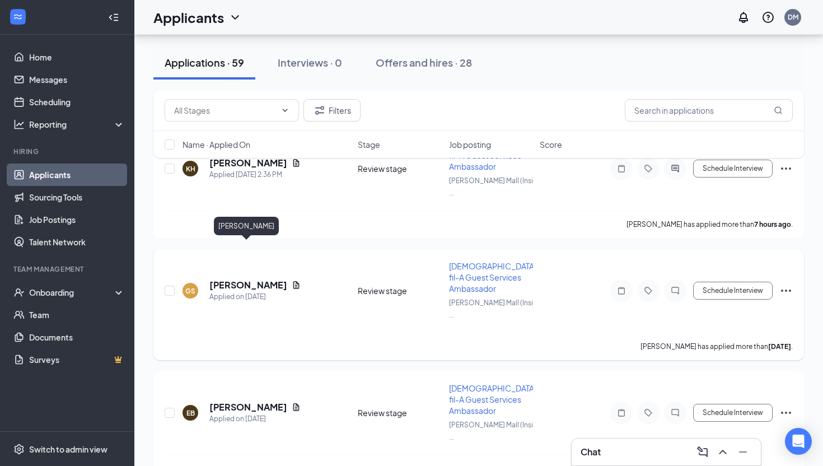
click at [260, 279] on h5 "[PERSON_NAME]" at bounding box center [248, 285] width 78 height 12
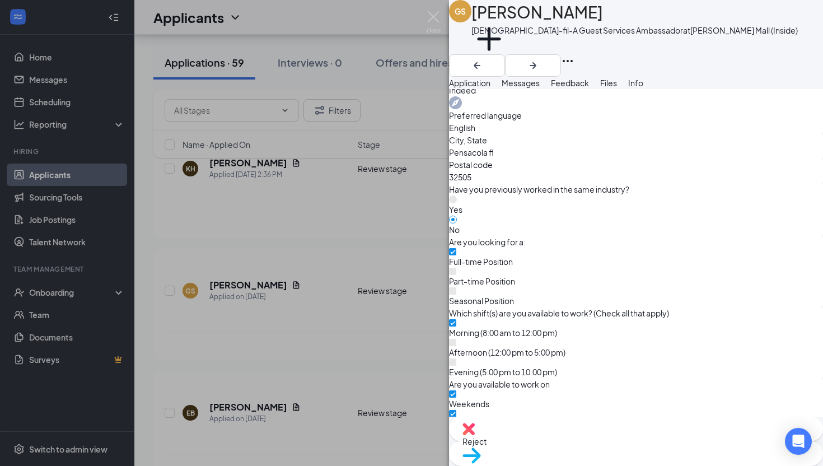
scroll to position [489, 0]
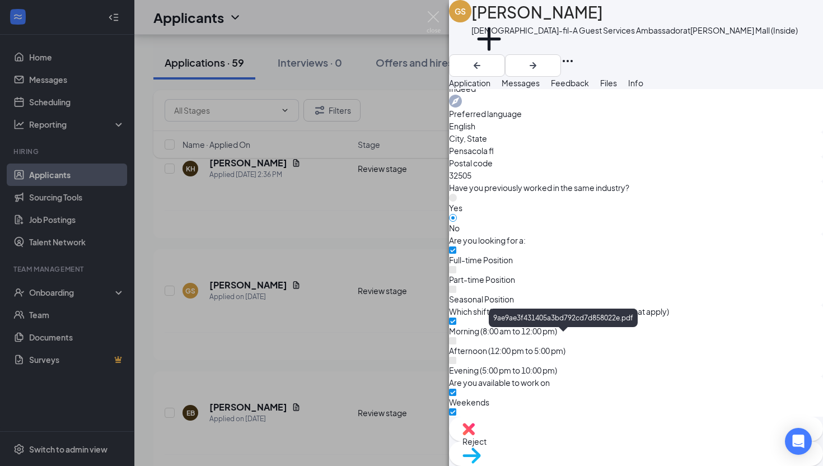
click at [282, 217] on div "GS [PERSON_NAME][DEMOGRAPHIC_DATA]-fil-A Guest Services Ambassador at [PERSON_N…" at bounding box center [411, 233] width 823 height 466
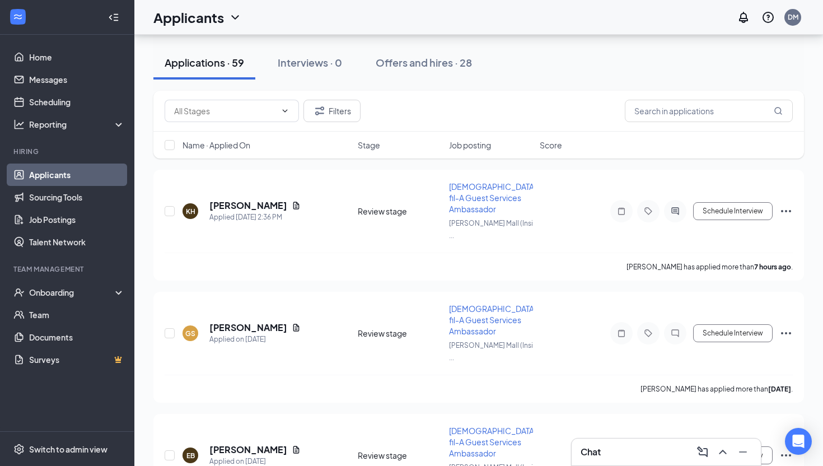
scroll to position [83, 0]
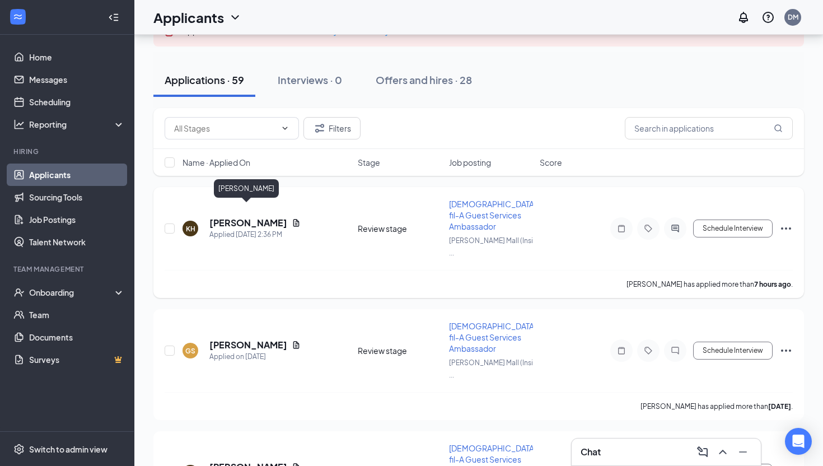
click at [257, 217] on h5 "[PERSON_NAME]" at bounding box center [248, 223] width 78 height 12
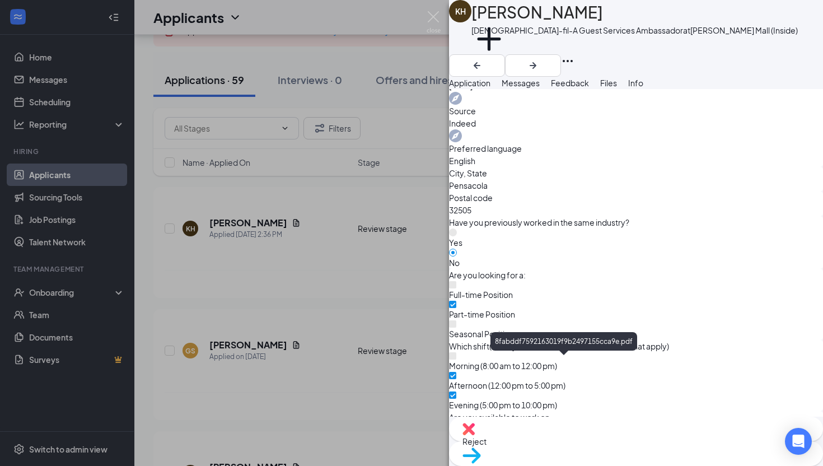
scroll to position [490, 0]
